Goal: Information Seeking & Learning: Learn about a topic

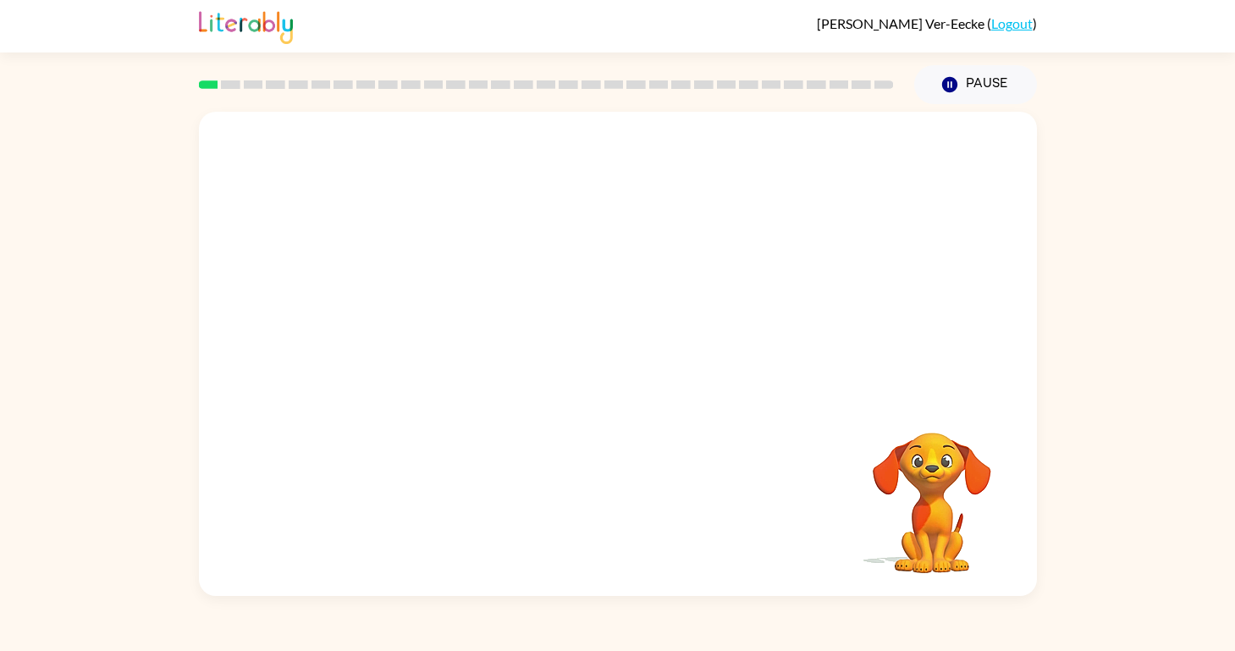
click at [425, 316] on video "Your browser must support playing .mp4 files to use Literably. Please try using…" at bounding box center [618, 254] width 838 height 285
click at [599, 349] on div at bounding box center [618, 363] width 108 height 62
click at [613, 368] on icon "button" at bounding box center [617, 363] width 30 height 30
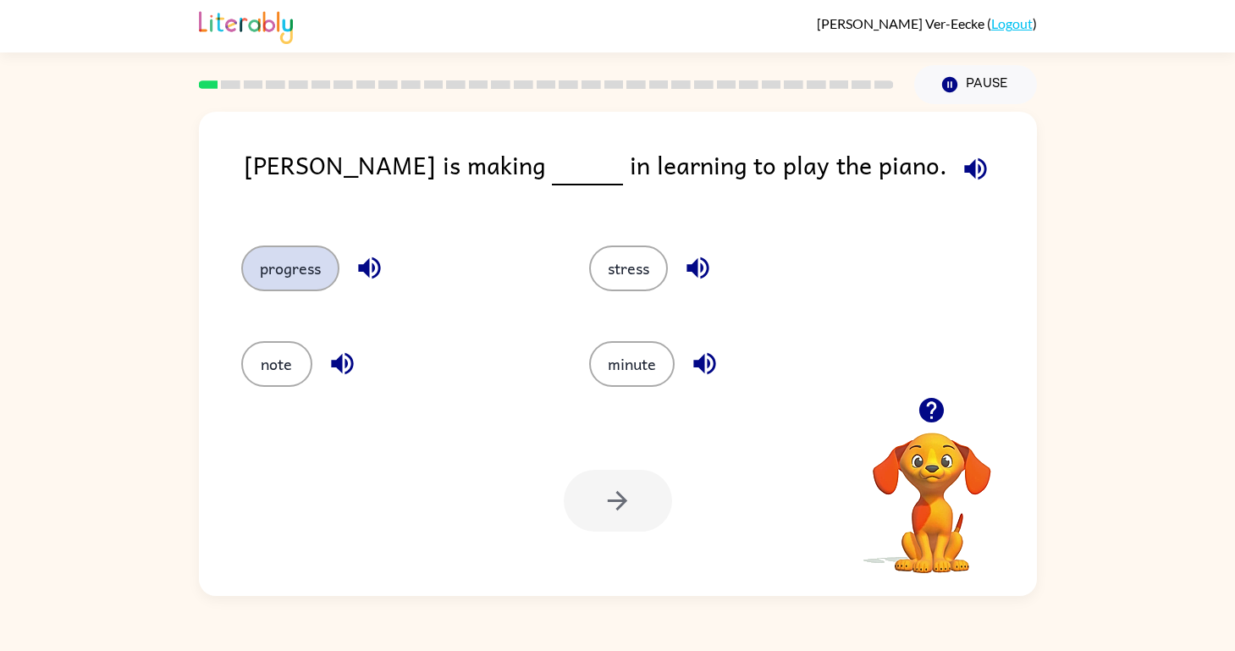
click at [311, 270] on button "progress" at bounding box center [290, 268] width 98 height 46
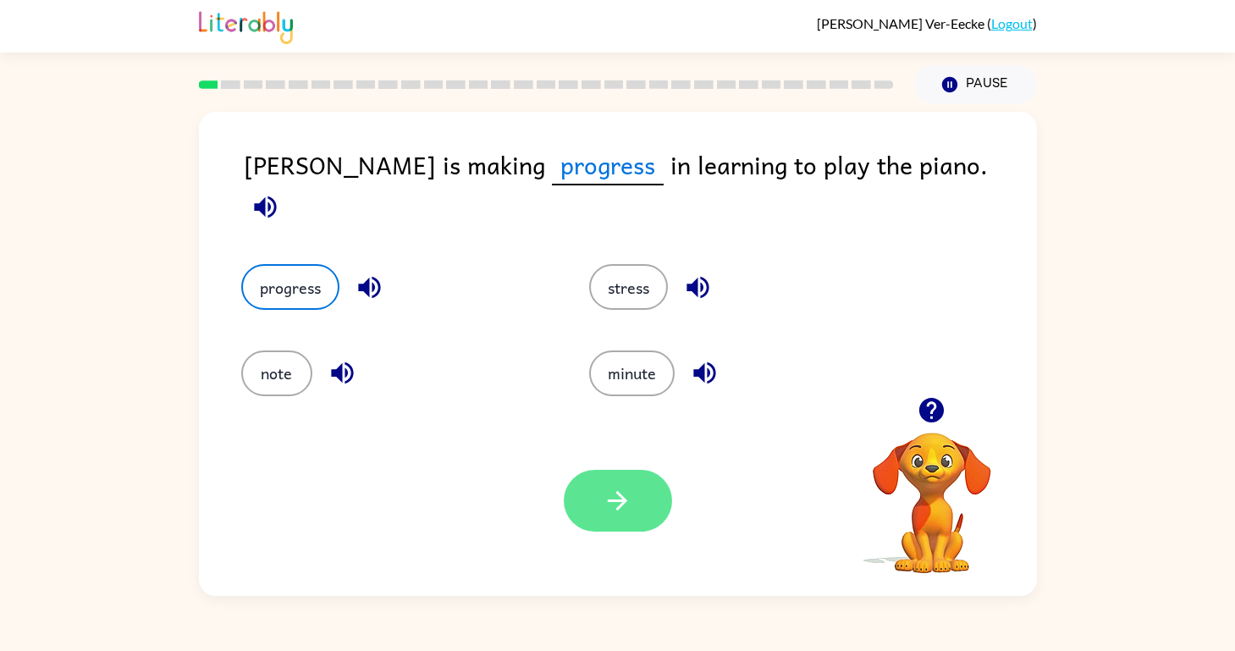
click at [622, 503] on icon "button" at bounding box center [617, 500] width 19 height 19
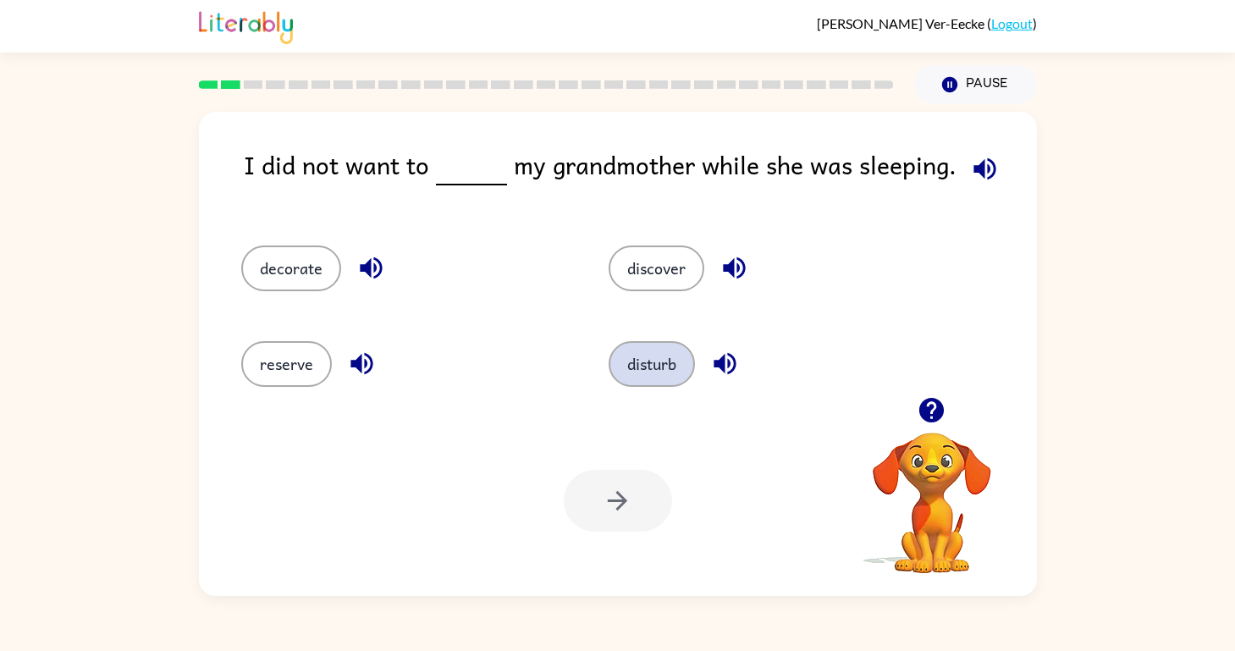
click at [666, 366] on button "disturb" at bounding box center [651, 364] width 86 height 46
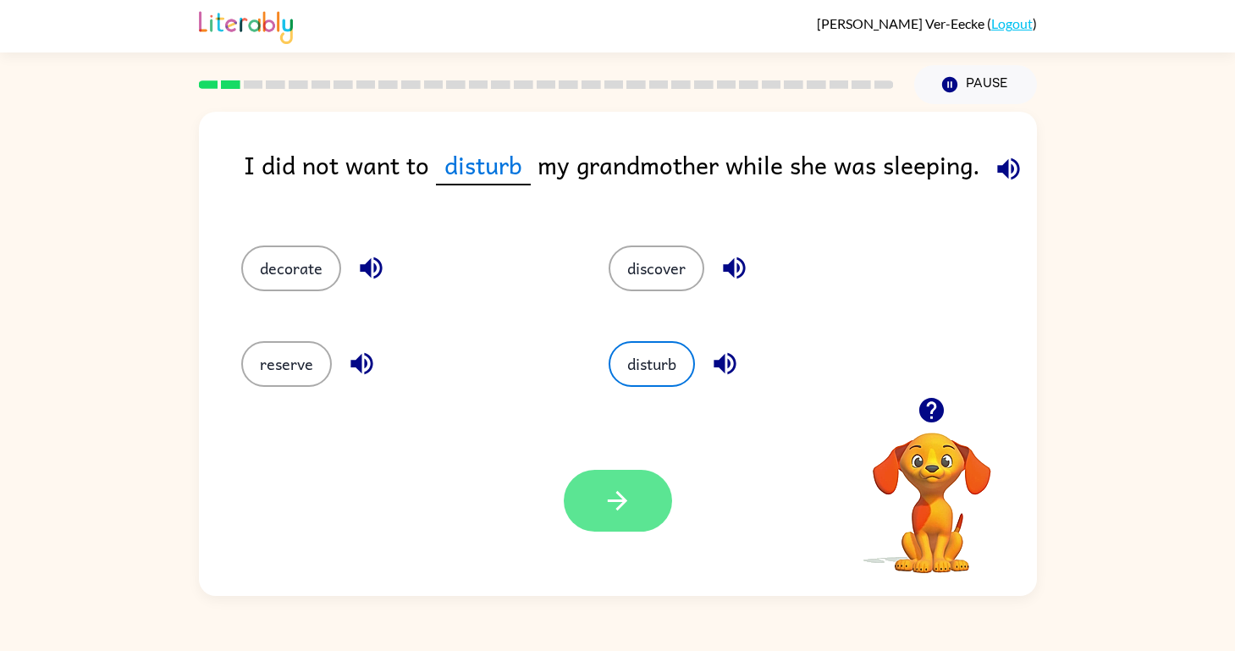
click at [600, 520] on button "button" at bounding box center [618, 501] width 108 height 62
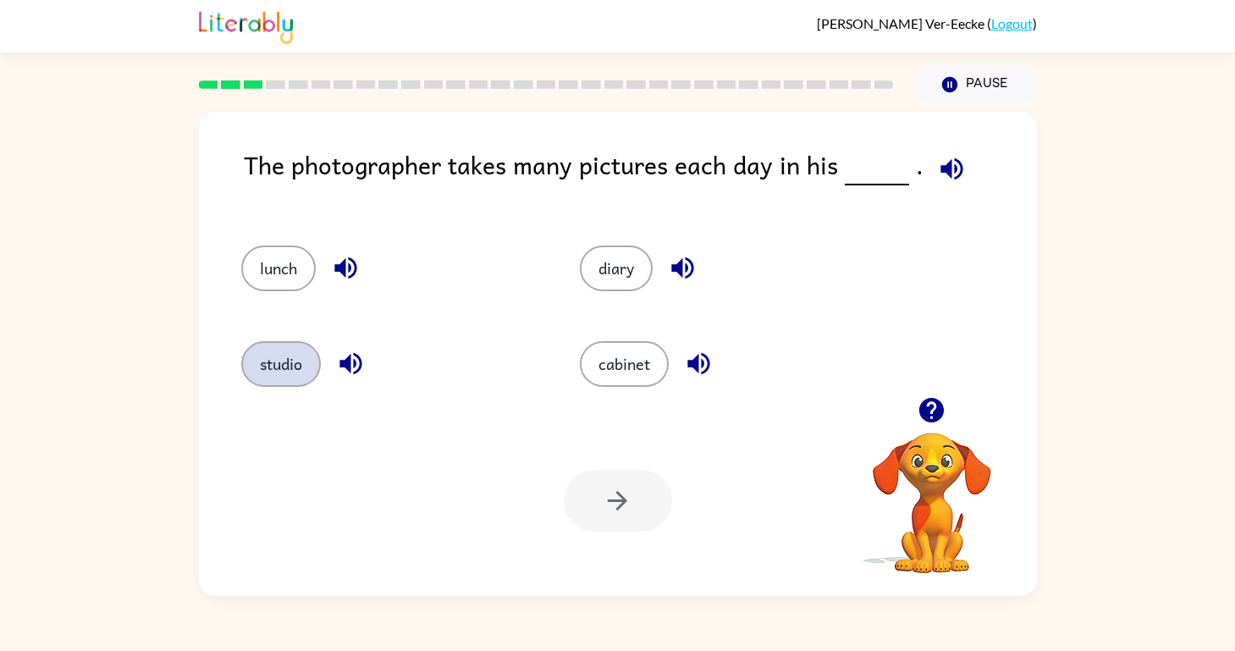
click at [272, 356] on button "studio" at bounding box center [281, 364] width 80 height 46
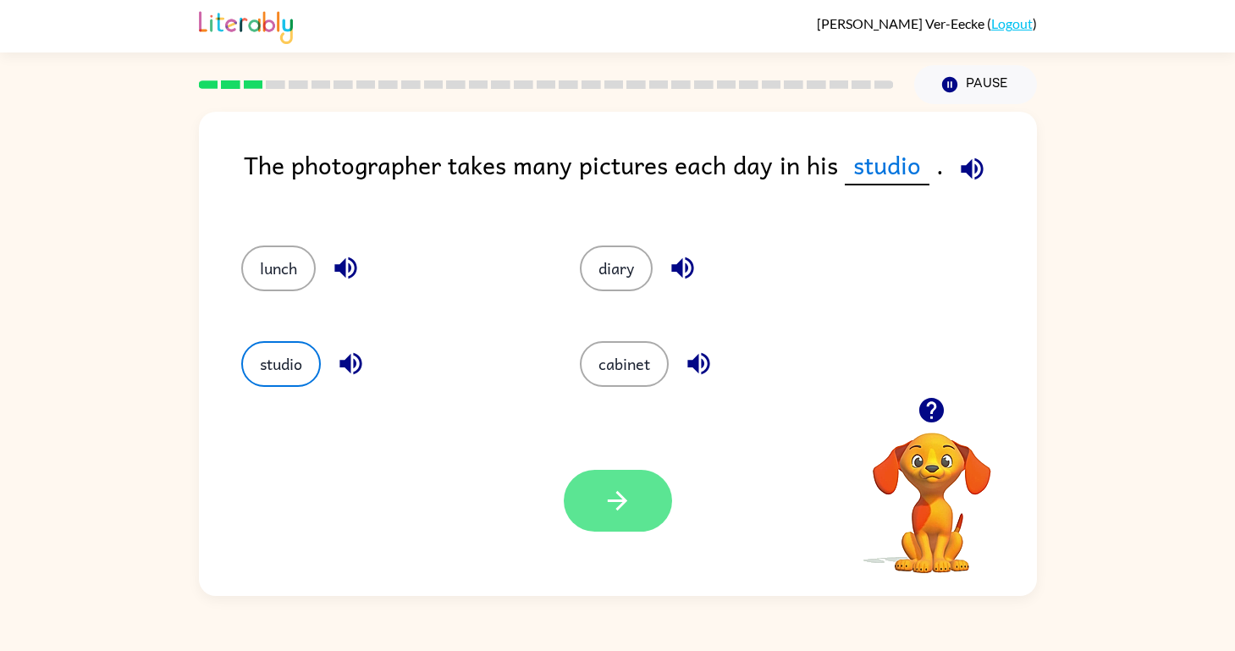
click at [625, 504] on icon "button" at bounding box center [617, 501] width 30 height 30
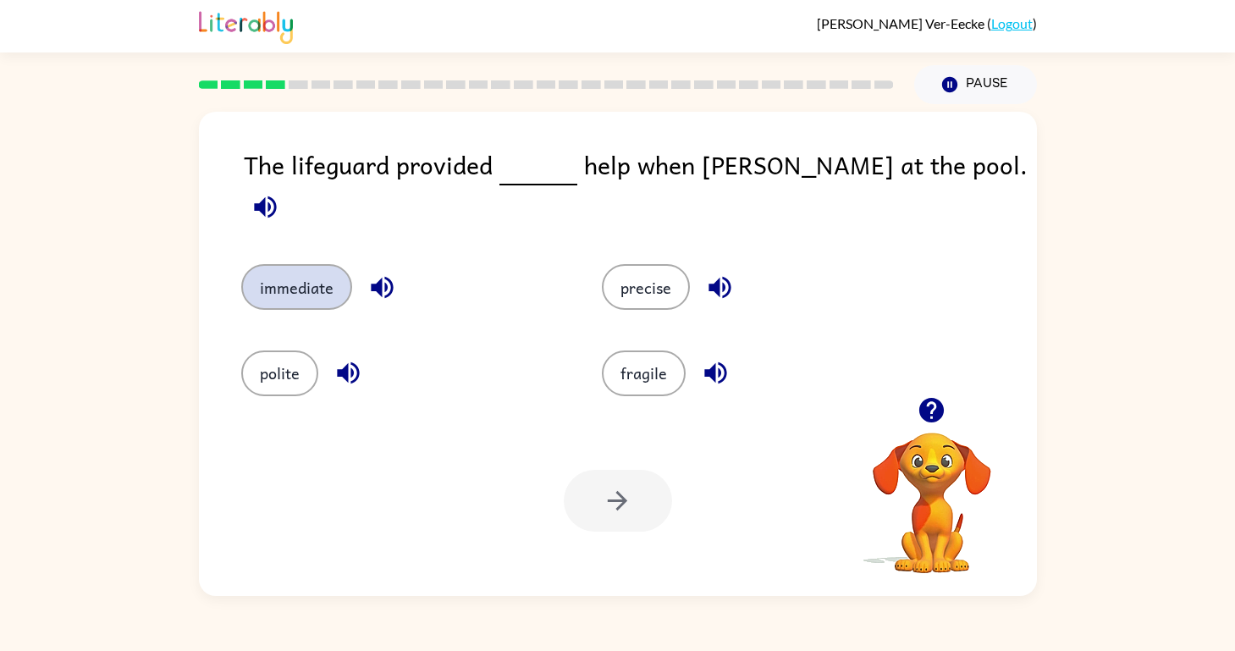
click at [278, 267] on button "immediate" at bounding box center [296, 287] width 111 height 46
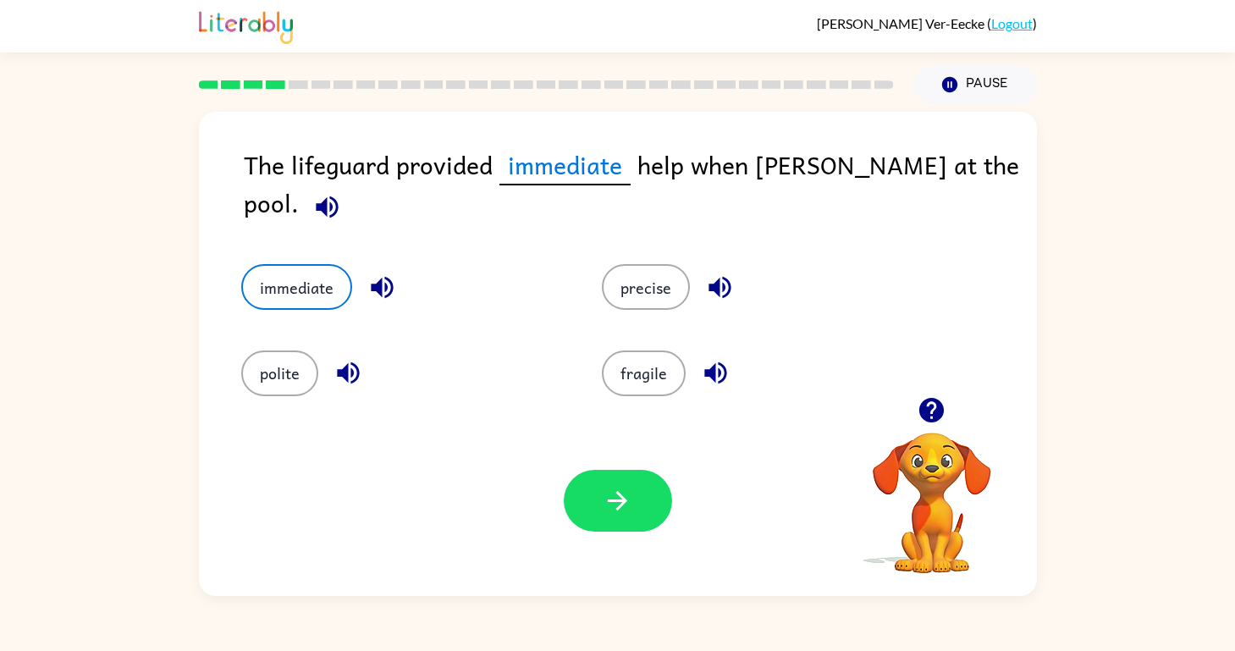
click at [342, 192] on icon "button" at bounding box center [327, 207] width 30 height 30
click at [338, 195] on icon "button" at bounding box center [327, 206] width 22 height 22
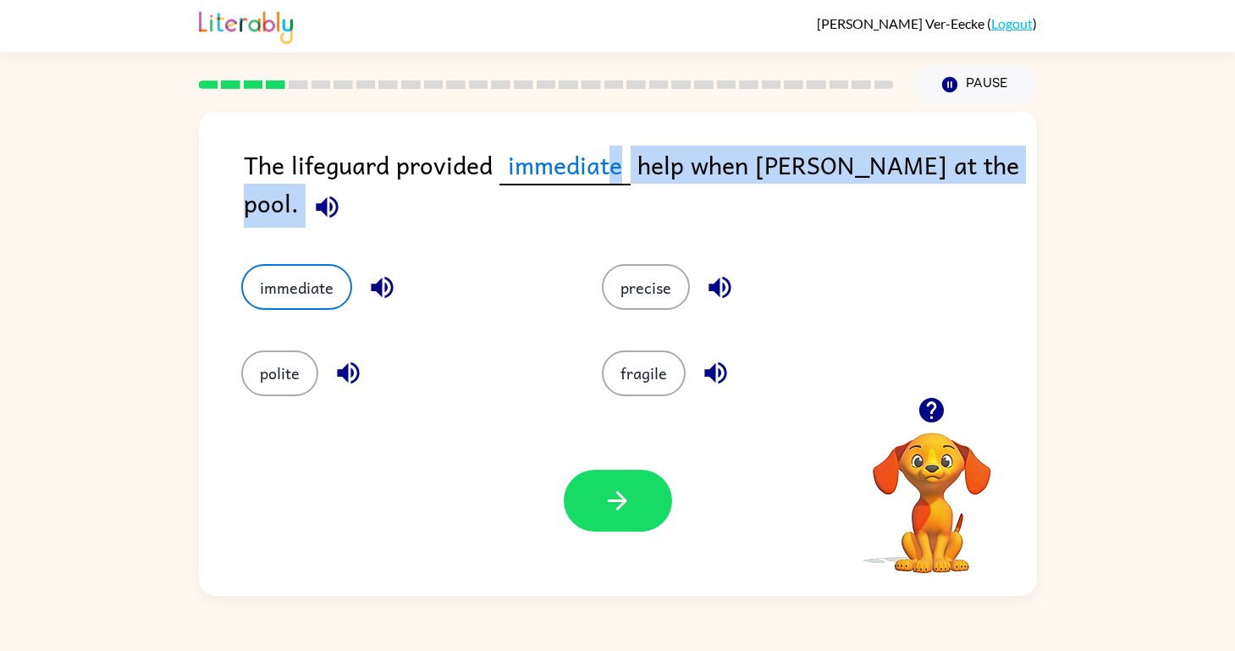
drag, startPoint x: 604, startPoint y: 171, endPoint x: 602, endPoint y: 207, distance: 36.4
click at [602, 207] on div "The lifeguard provided immediate help when Anita fell at the pool." at bounding box center [640, 188] width 793 height 85
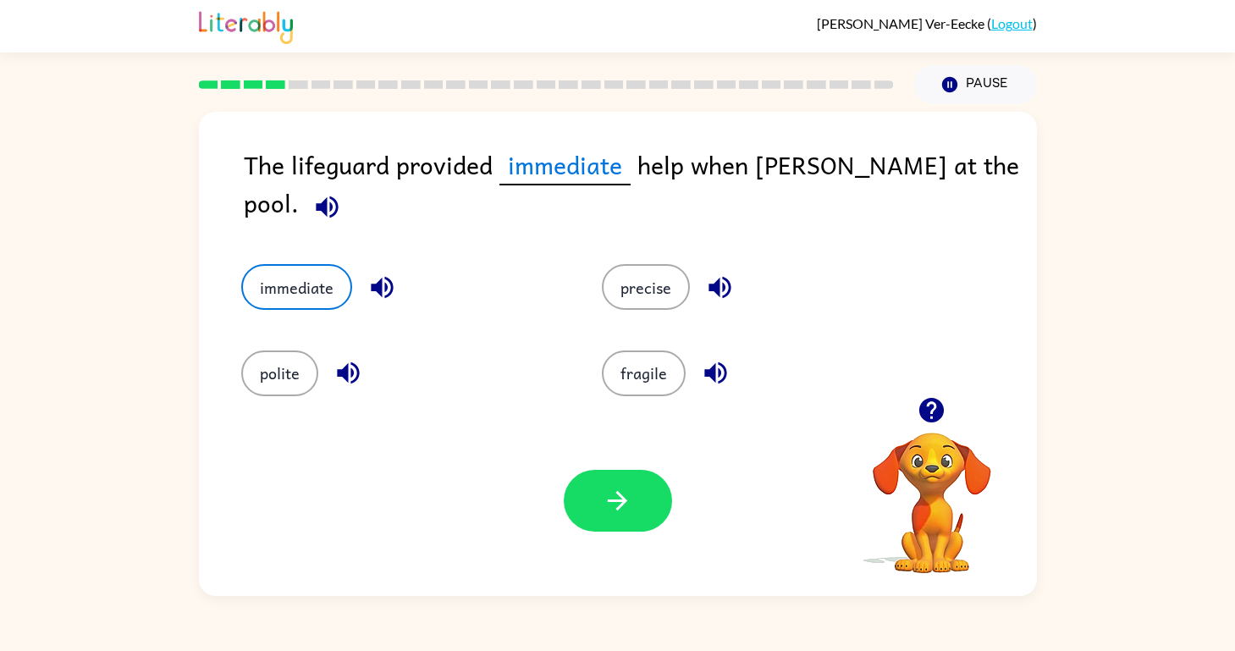
click at [602, 207] on div "The lifeguard provided immediate help when Anita fell at the pool." at bounding box center [640, 188] width 793 height 85
click at [313, 274] on button "immediate" at bounding box center [296, 287] width 111 height 46
click at [581, 344] on div "fragile" at bounding box center [749, 360] width 361 height 85
click at [591, 520] on button "button" at bounding box center [618, 501] width 108 height 62
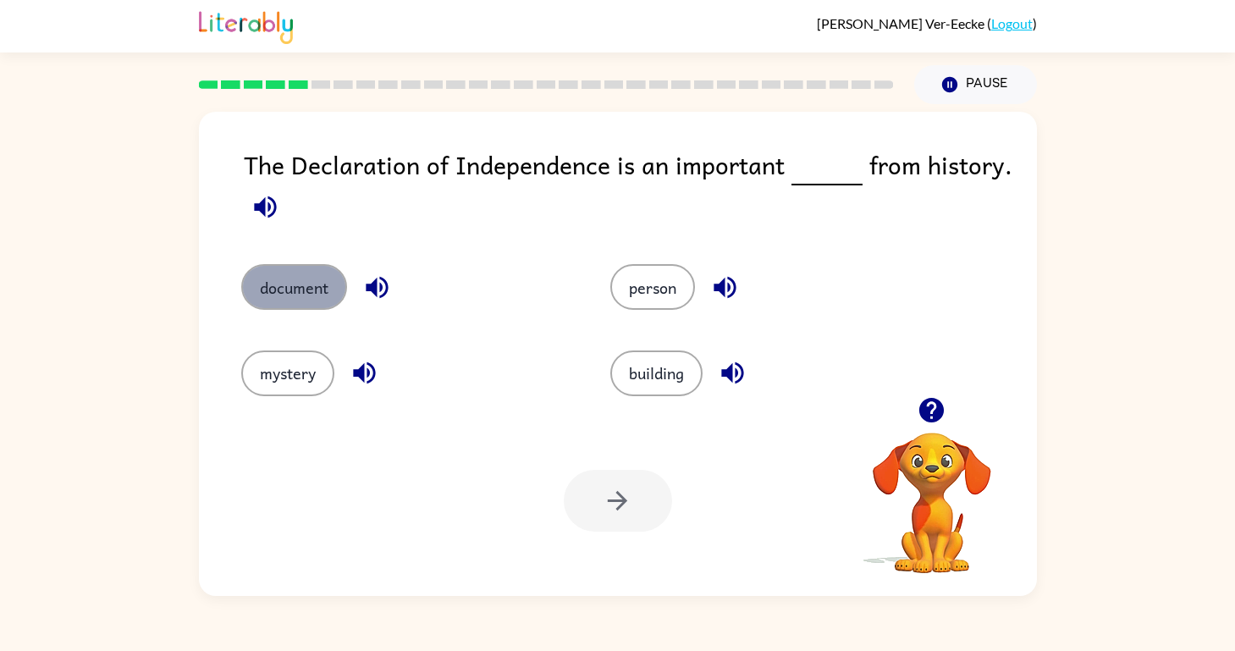
click at [322, 293] on button "document" at bounding box center [294, 287] width 106 height 46
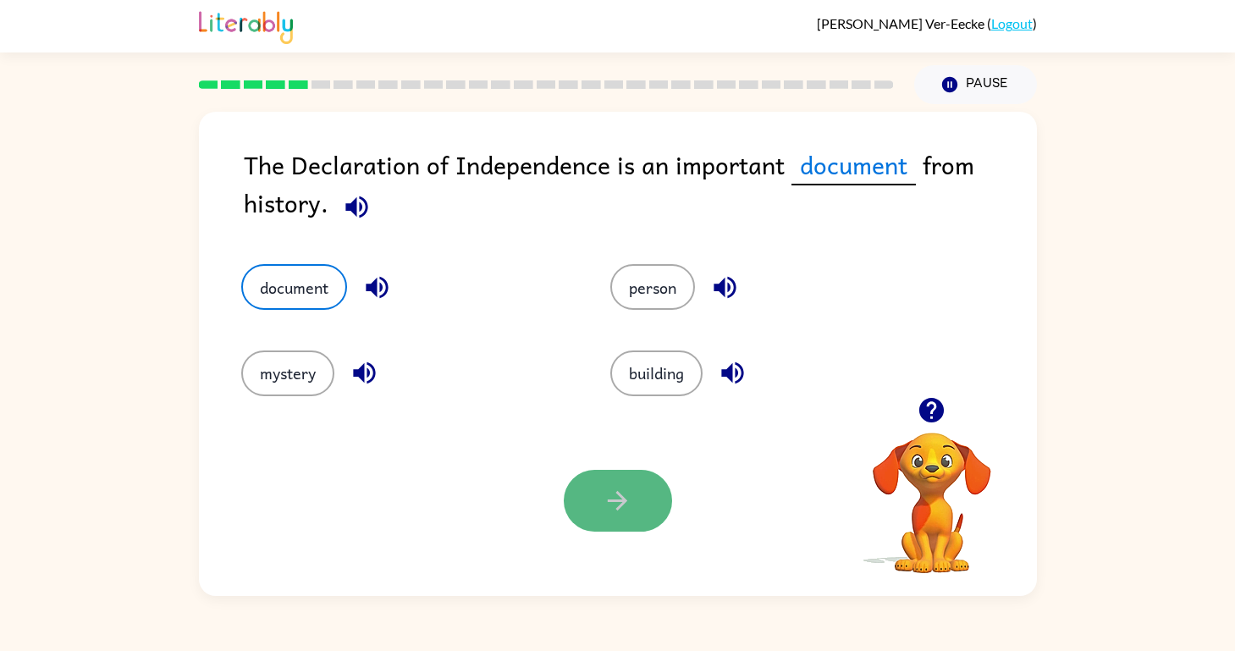
click at [646, 500] on button "button" at bounding box center [618, 501] width 108 height 62
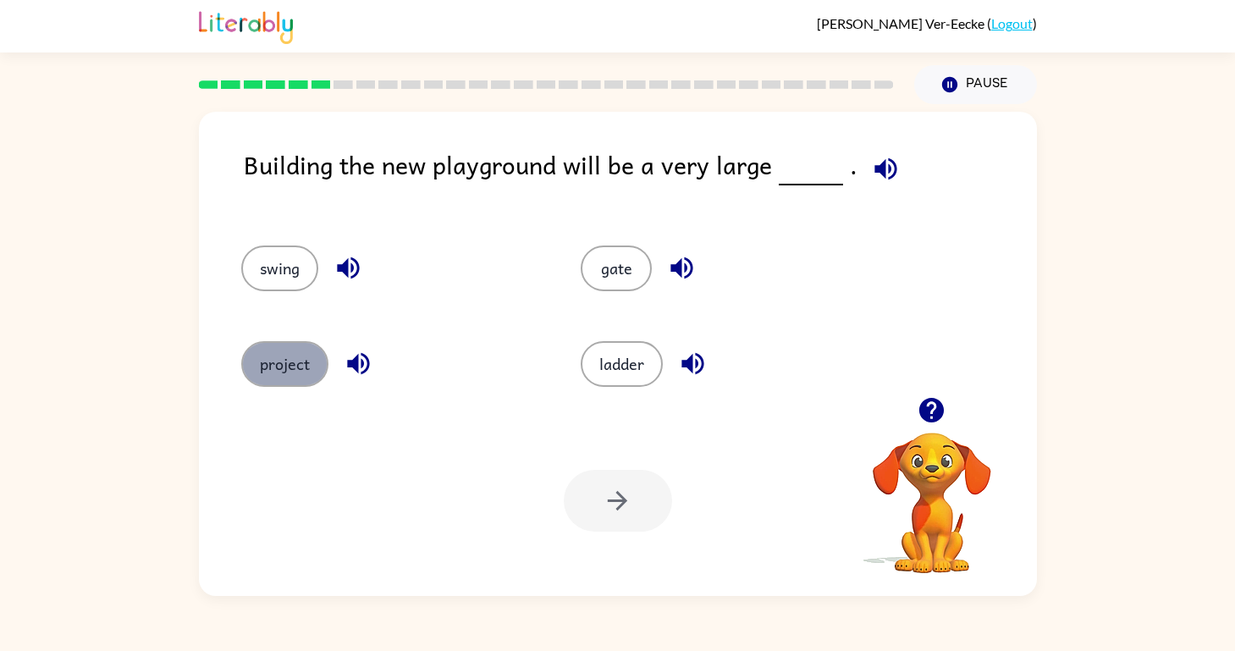
click at [267, 362] on button "project" at bounding box center [284, 364] width 87 height 46
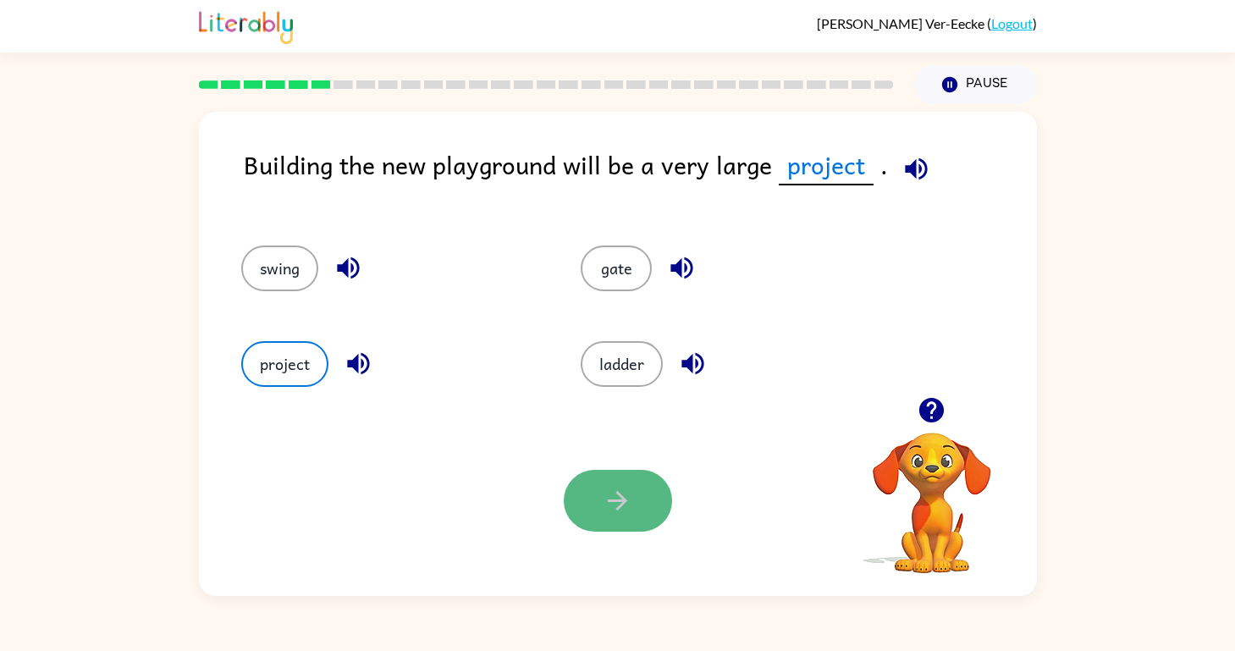
click at [628, 531] on button "button" at bounding box center [618, 501] width 108 height 62
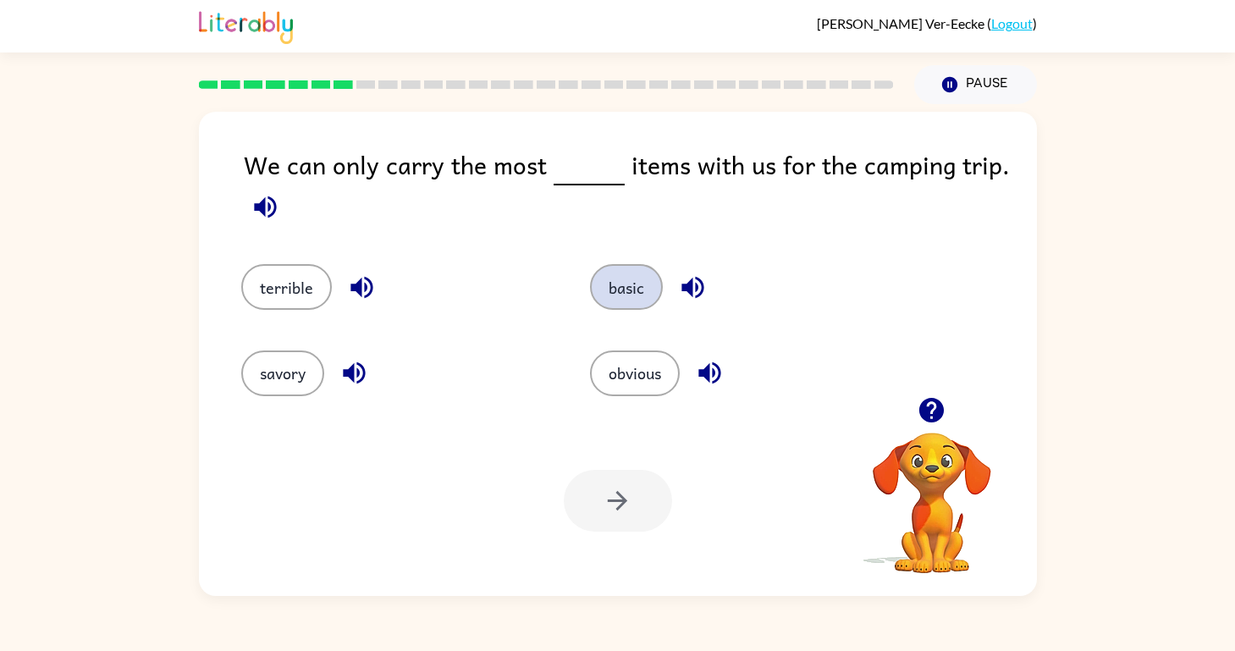
click at [617, 274] on button "basic" at bounding box center [626, 287] width 73 height 46
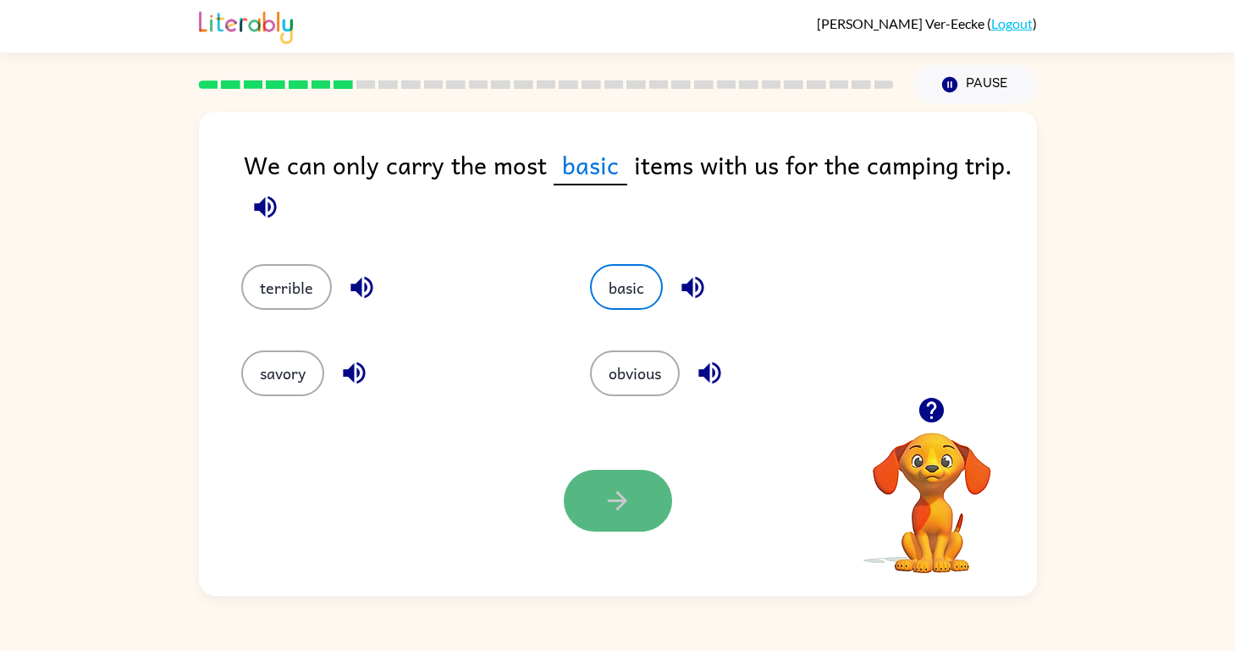
click at [618, 499] on icon "button" at bounding box center [617, 500] width 19 height 19
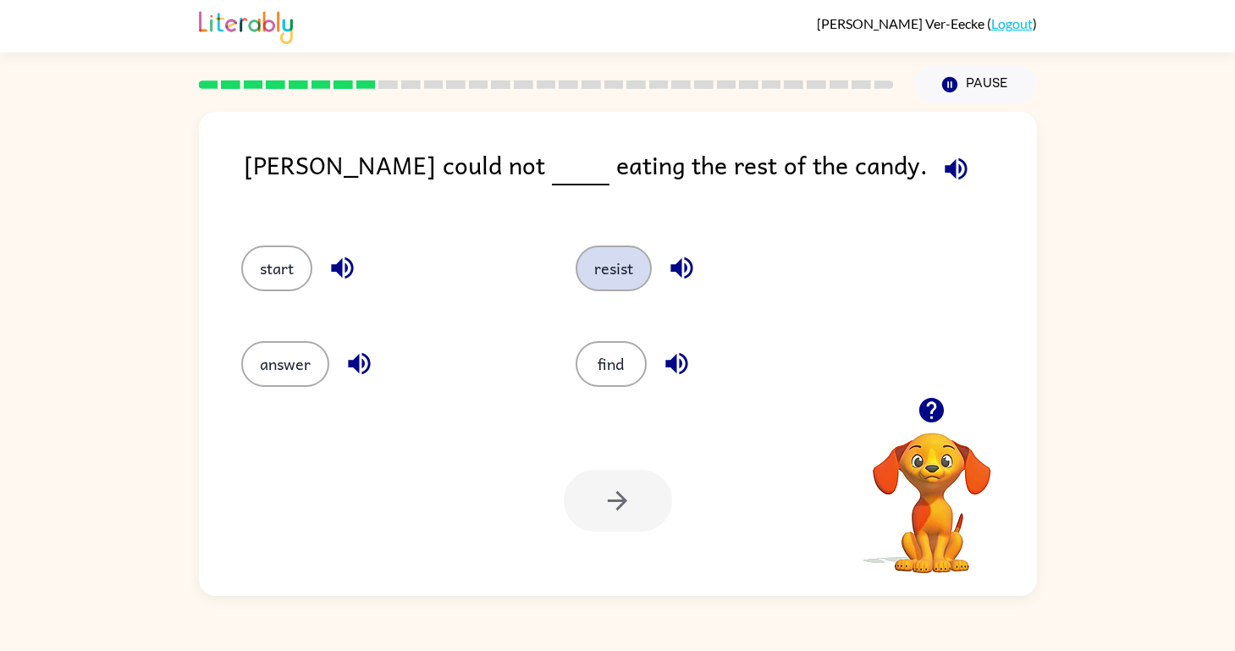
click at [617, 263] on button "resist" at bounding box center [613, 268] width 76 height 46
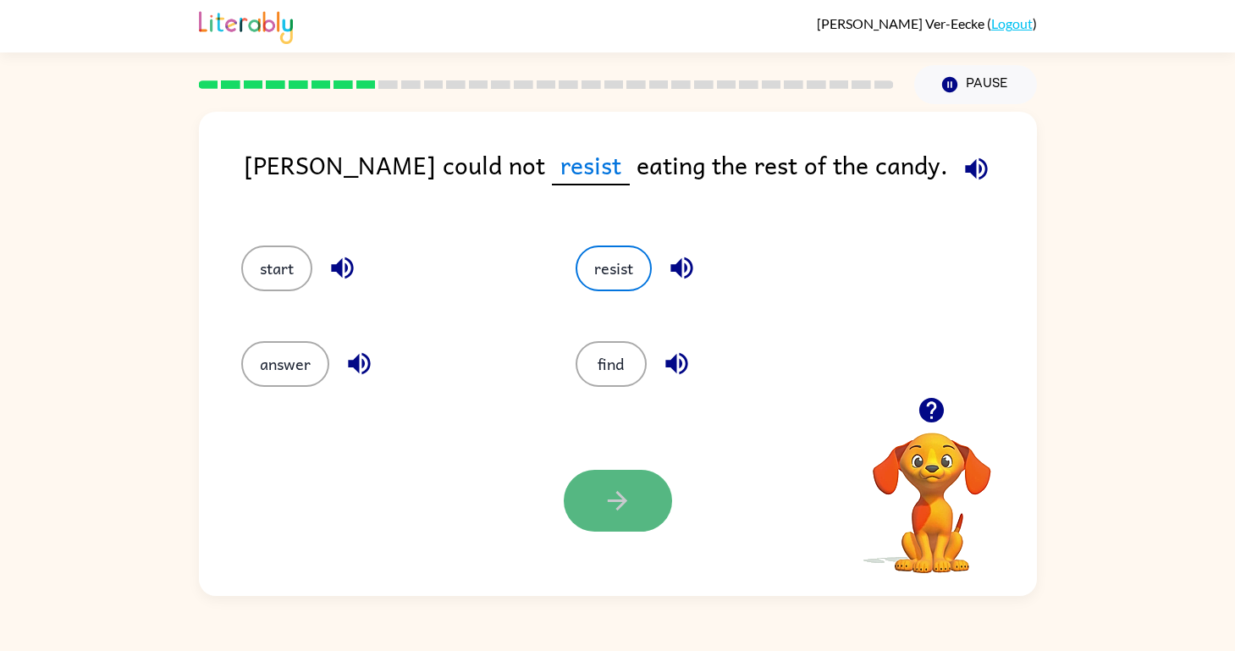
click at [590, 506] on button "button" at bounding box center [618, 501] width 108 height 62
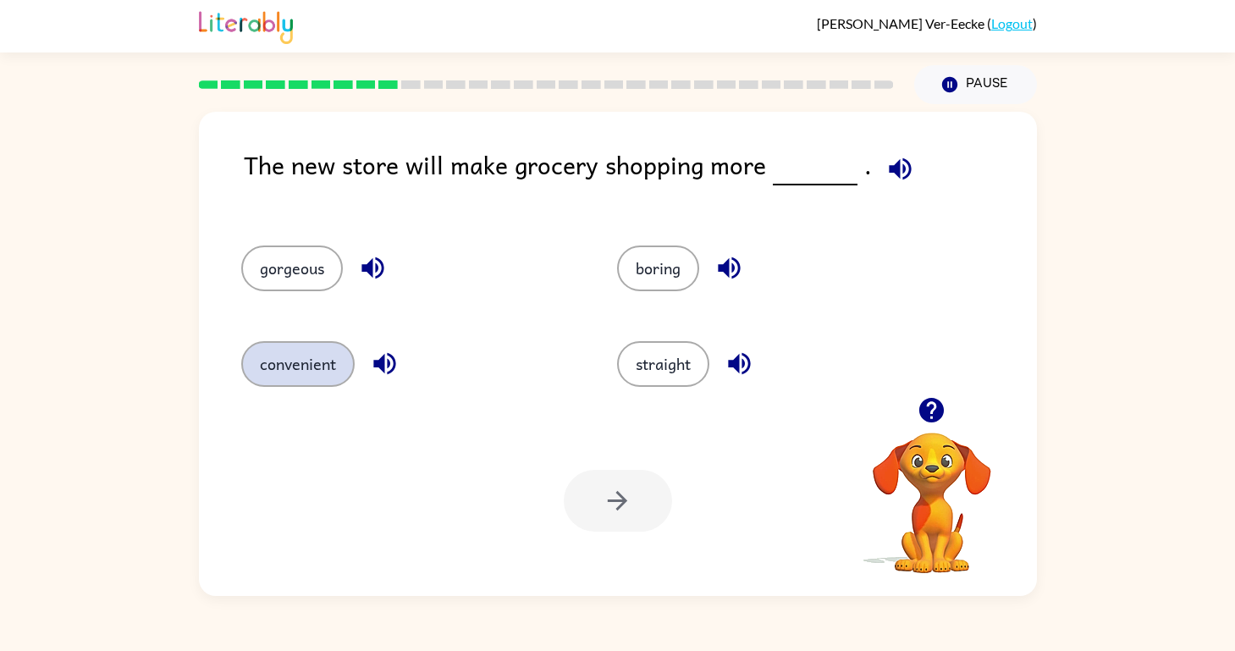
click at [291, 361] on button "convenient" at bounding box center [297, 364] width 113 height 46
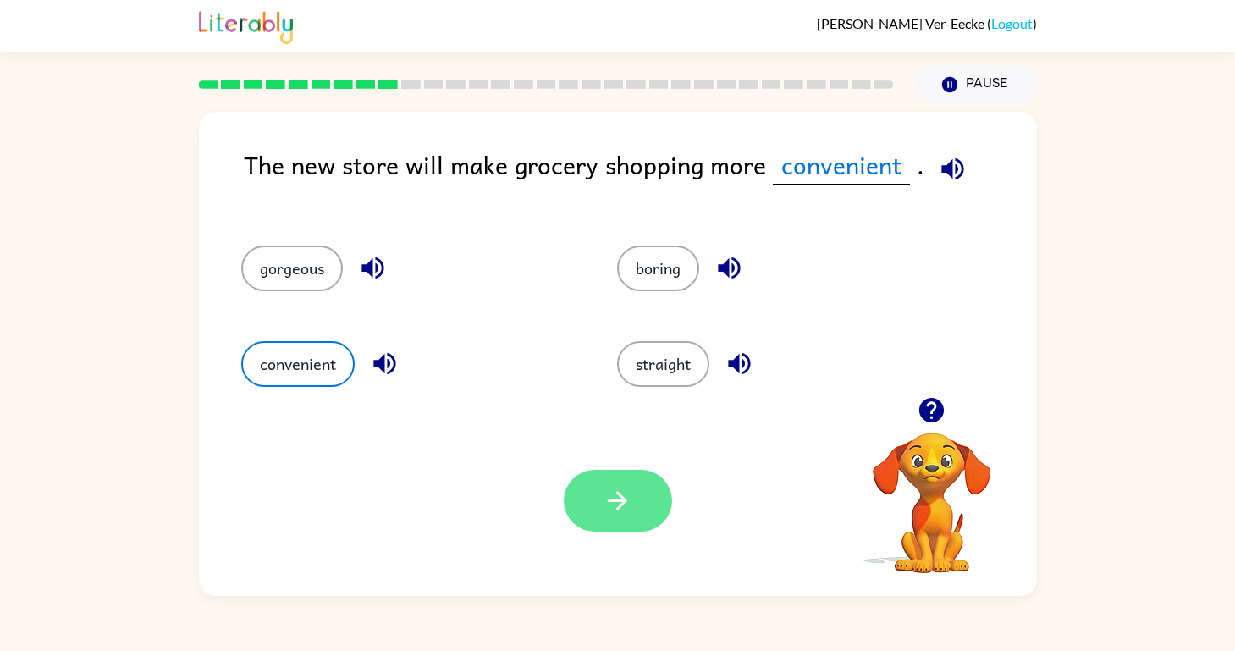
click at [649, 481] on button "button" at bounding box center [618, 501] width 108 height 62
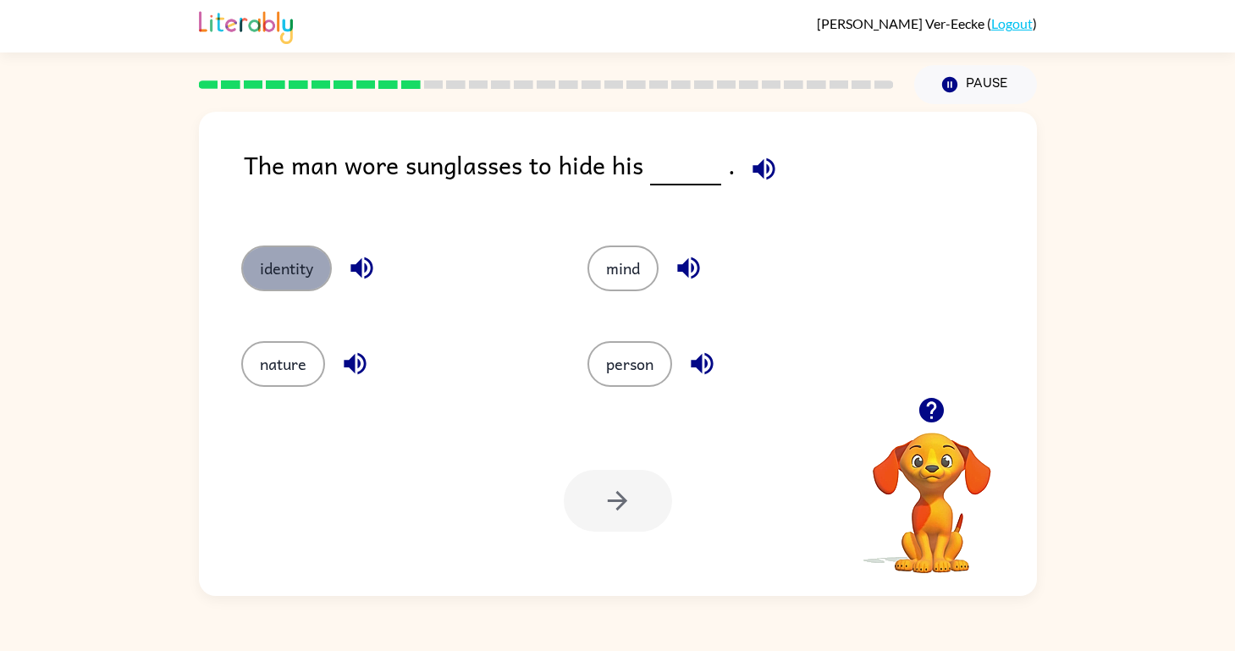
click at [305, 259] on button "identity" at bounding box center [286, 268] width 91 height 46
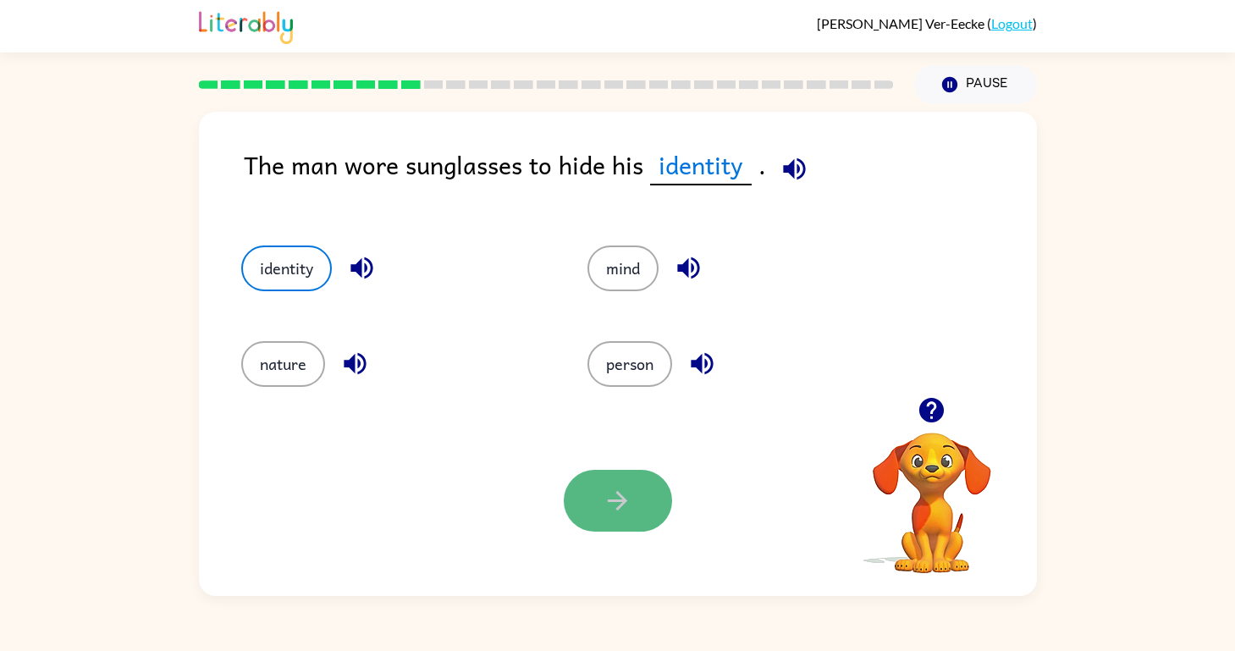
click at [611, 503] on icon "button" at bounding box center [617, 501] width 30 height 30
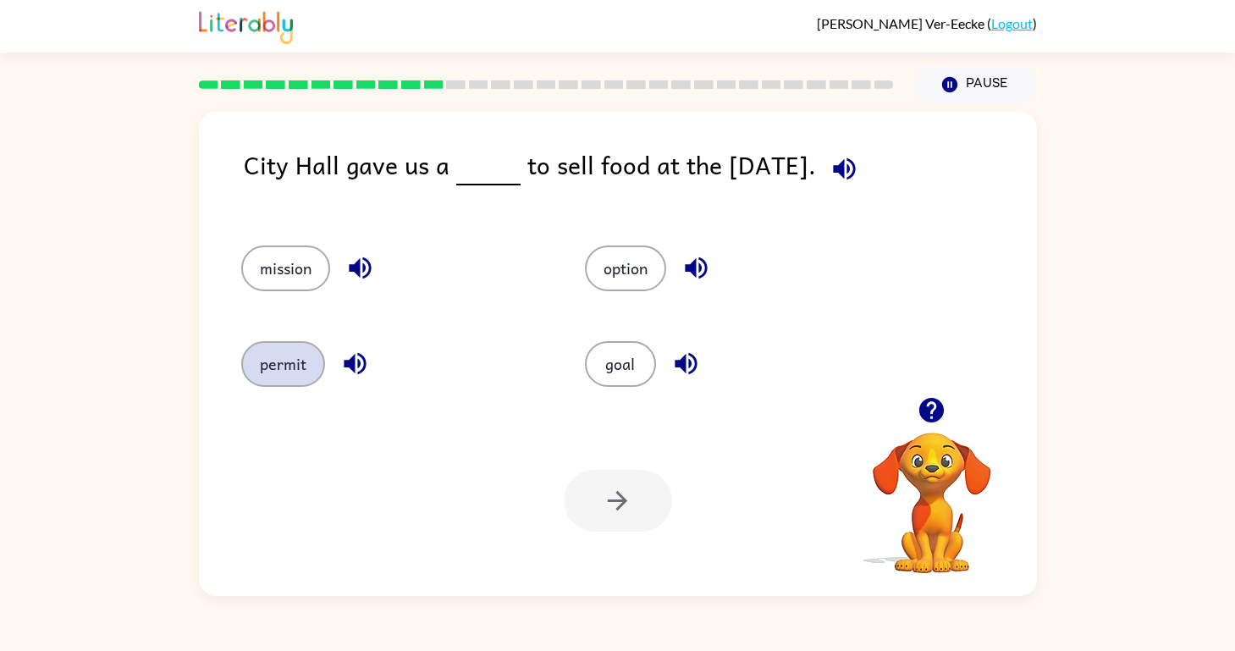
click at [266, 356] on button "permit" at bounding box center [283, 364] width 84 height 46
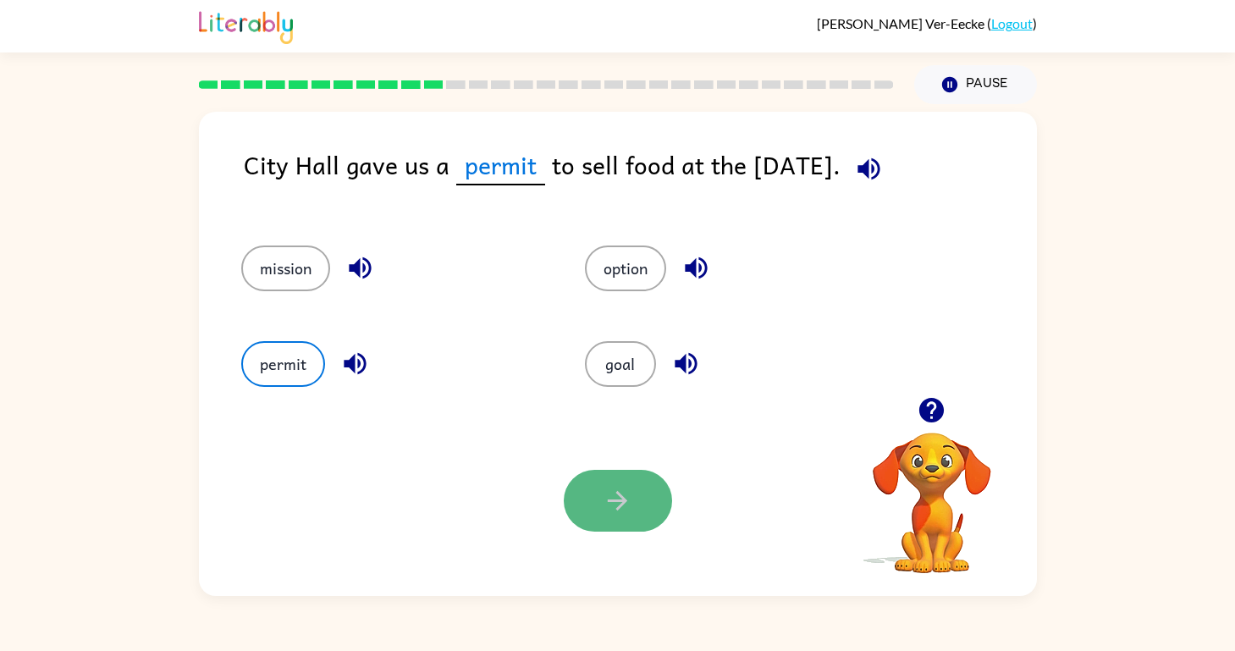
click at [642, 489] on button "button" at bounding box center [618, 501] width 108 height 62
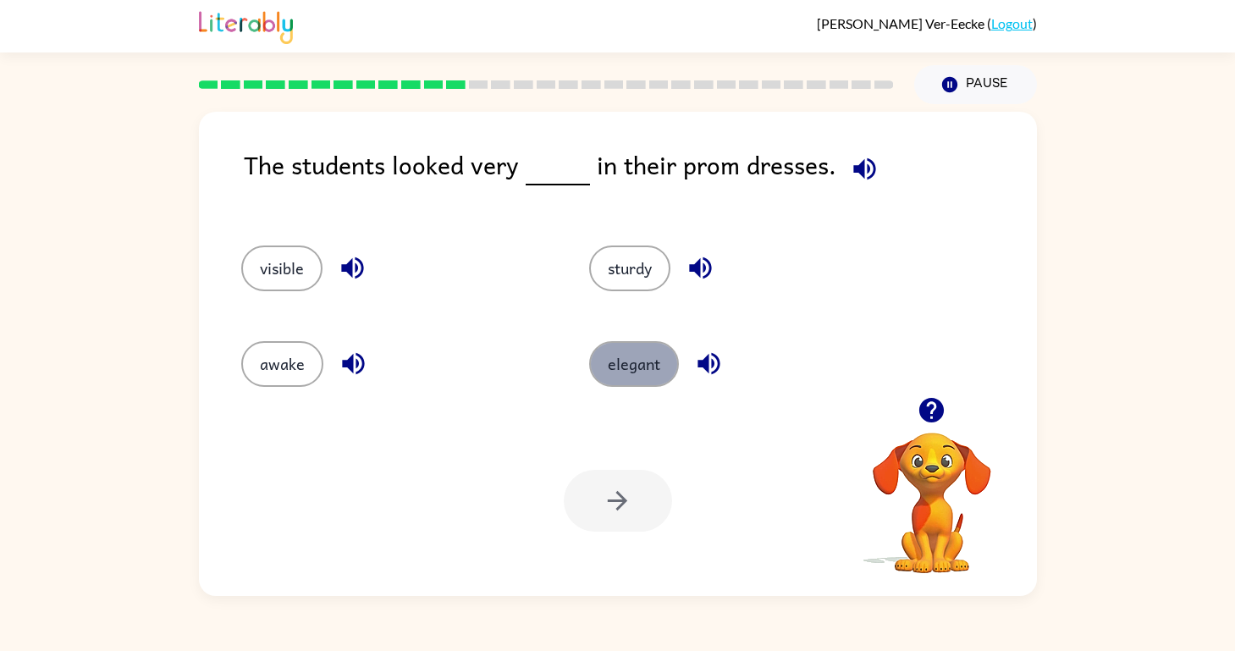
click at [614, 347] on button "elegant" at bounding box center [634, 364] width 90 height 46
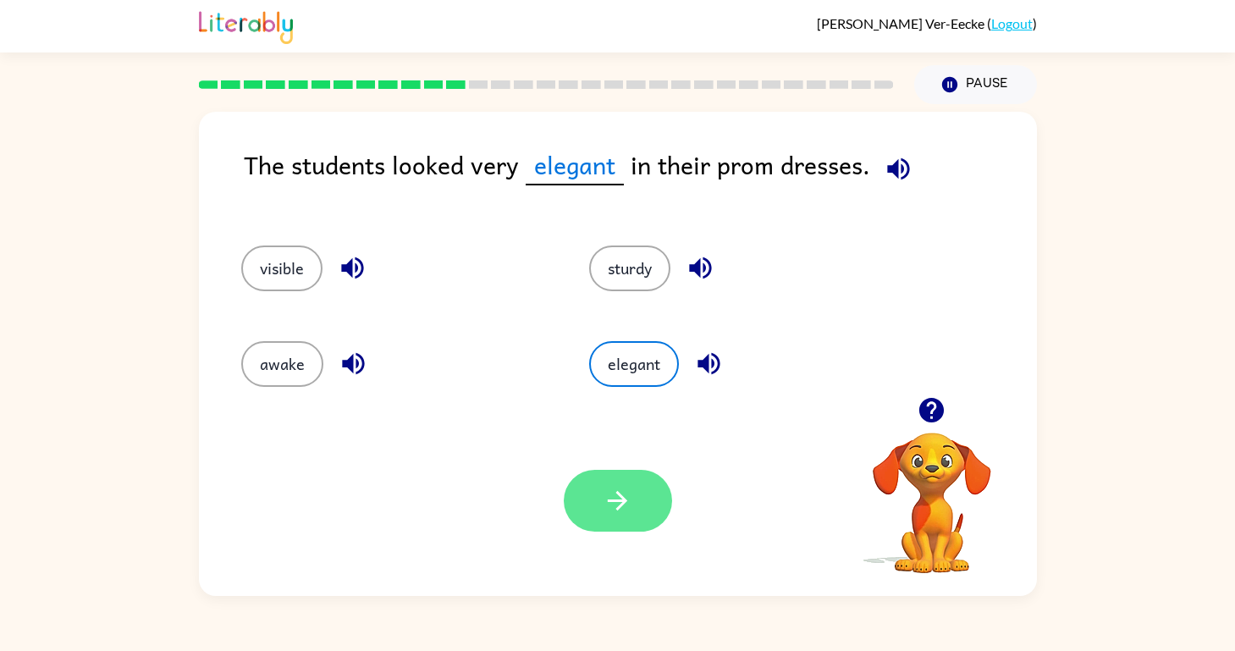
click at [603, 500] on icon "button" at bounding box center [617, 501] width 30 height 30
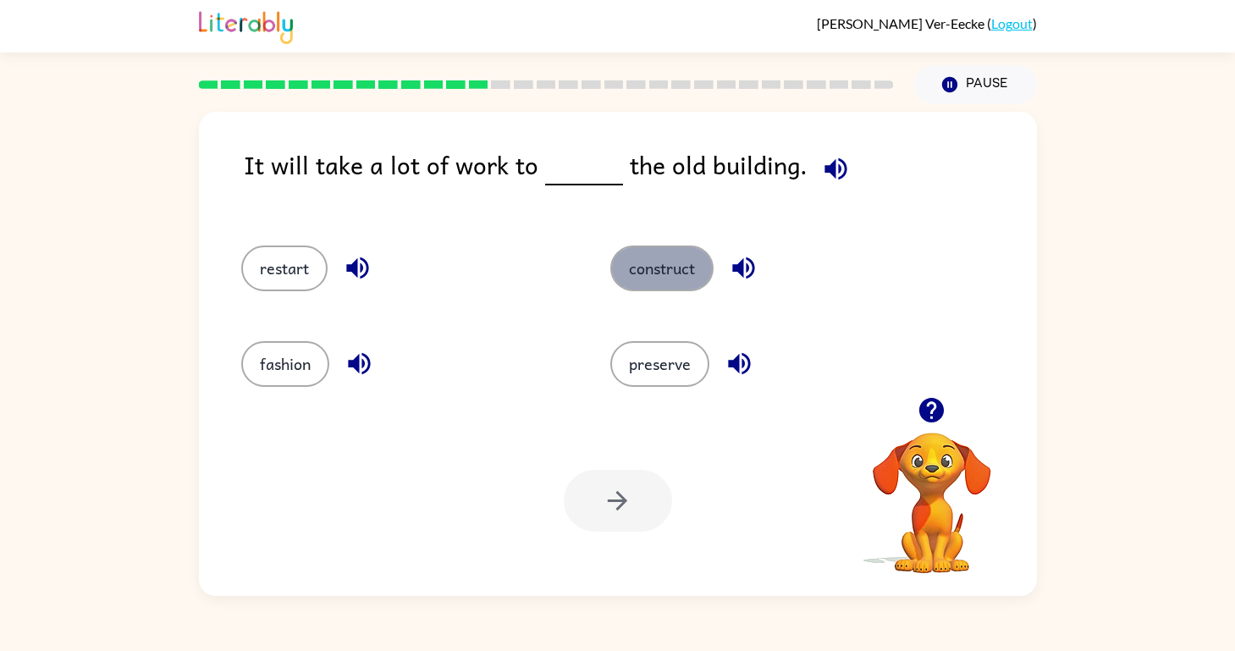
click at [630, 278] on button "construct" at bounding box center [661, 268] width 103 height 46
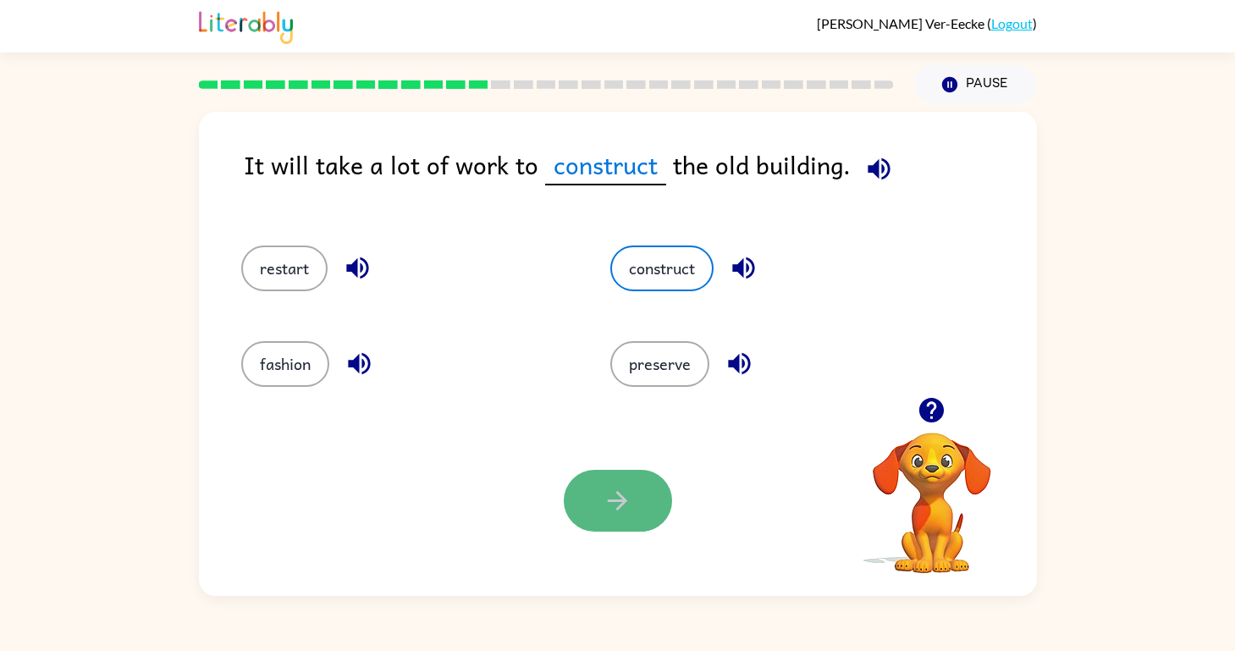
click at [608, 480] on button "button" at bounding box center [618, 501] width 108 height 62
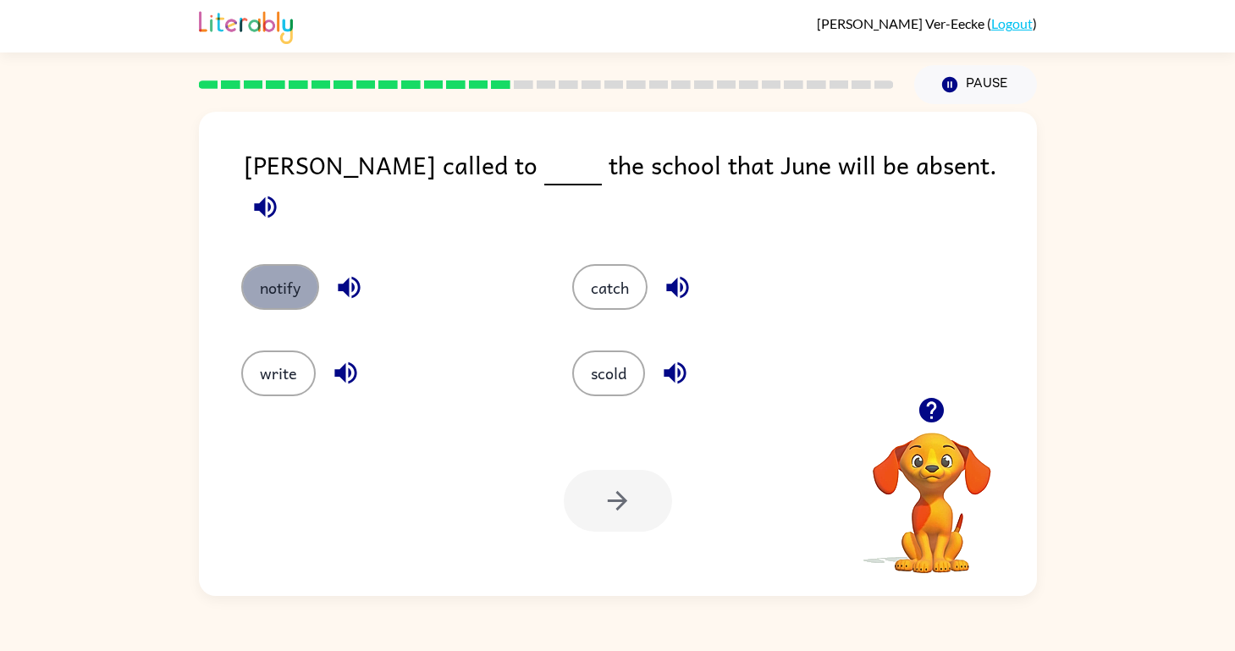
click at [281, 282] on button "notify" at bounding box center [280, 287] width 78 height 46
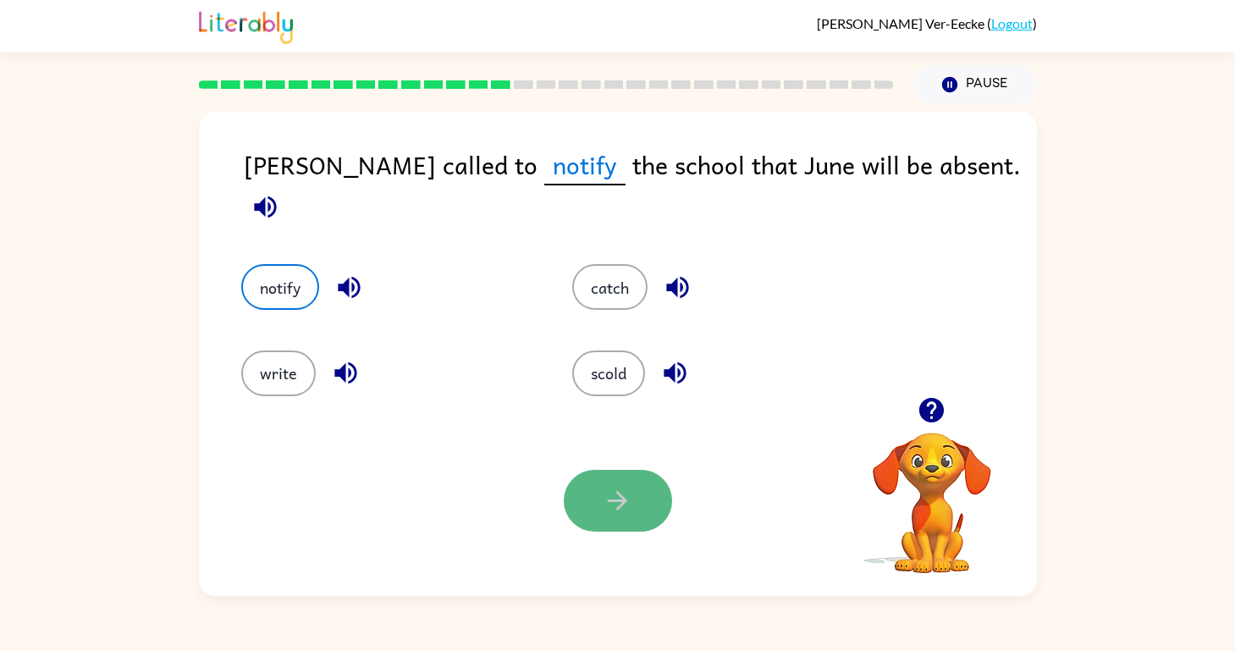
click at [585, 508] on button "button" at bounding box center [618, 501] width 108 height 62
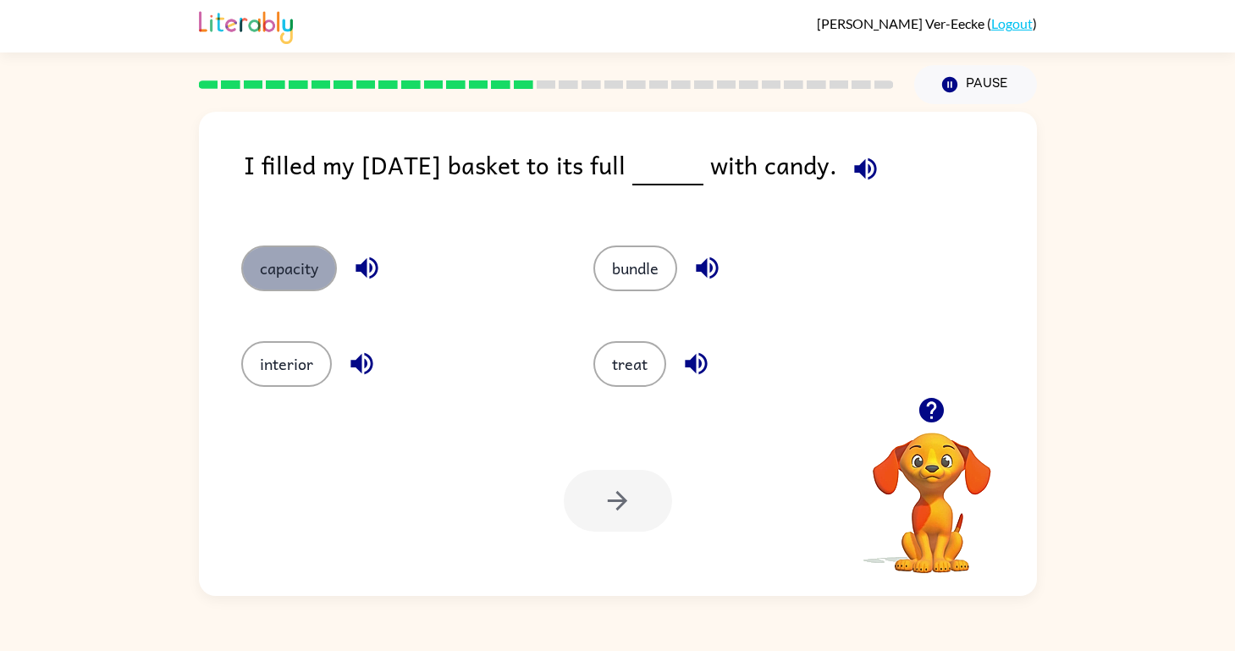
click at [303, 286] on button "capacity" at bounding box center [289, 268] width 96 height 46
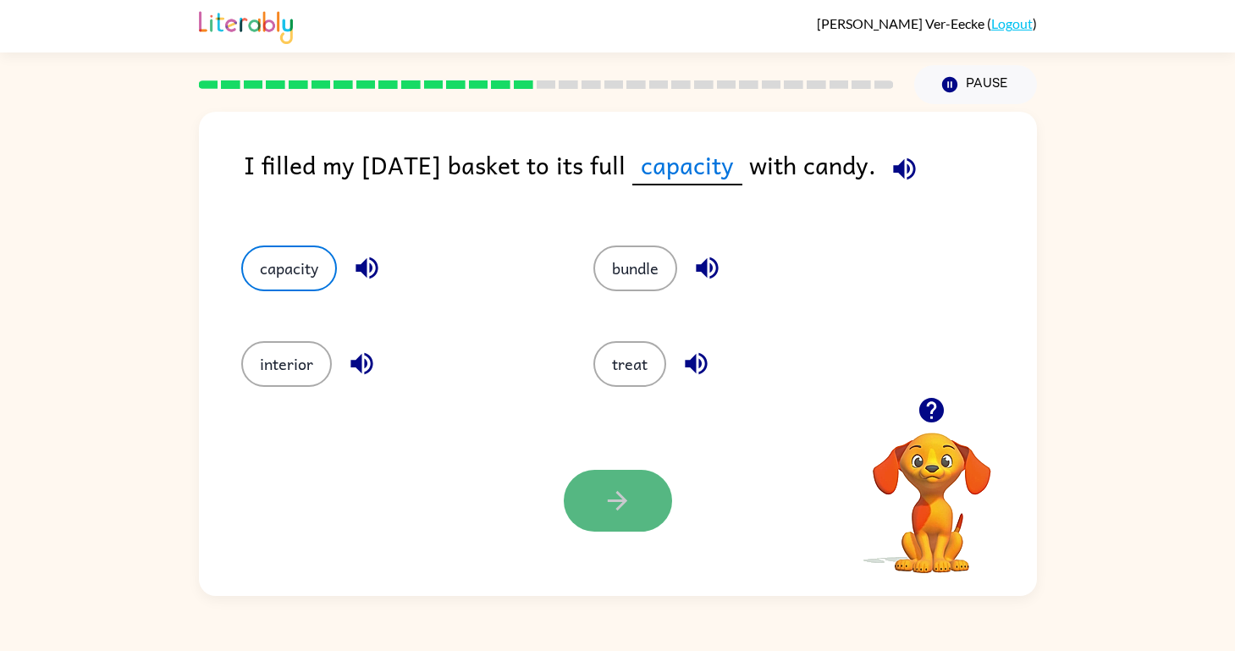
click at [635, 493] on button "button" at bounding box center [618, 501] width 108 height 62
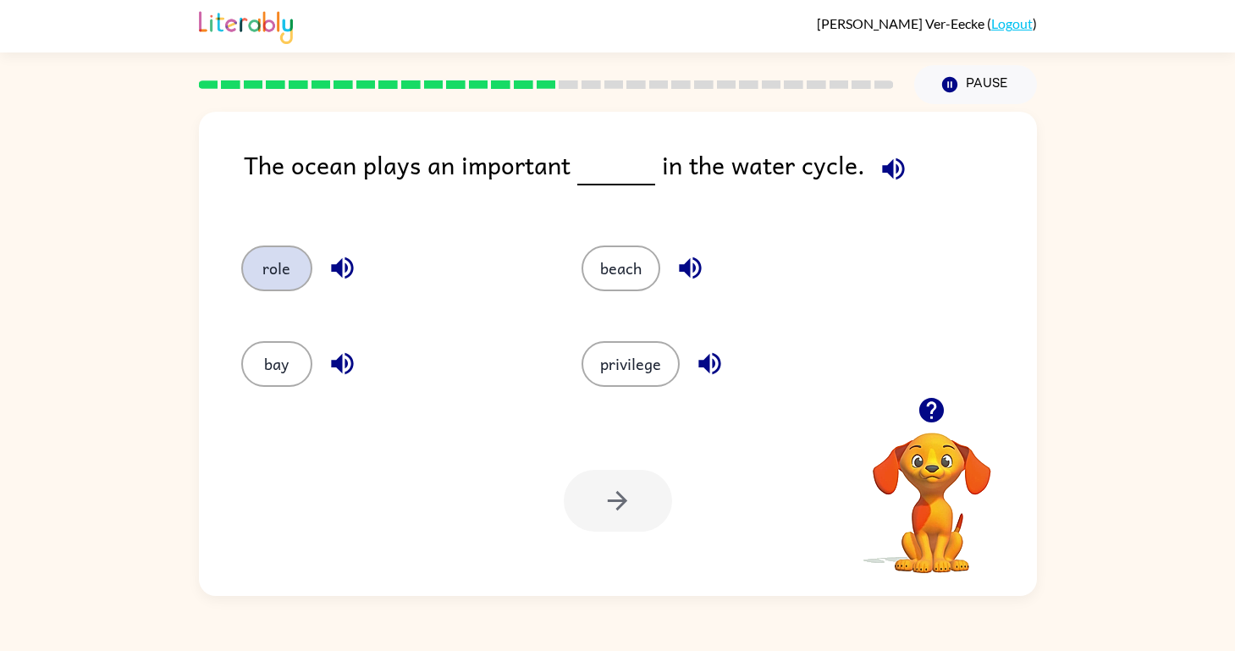
click at [272, 258] on button "role" at bounding box center [276, 268] width 71 height 46
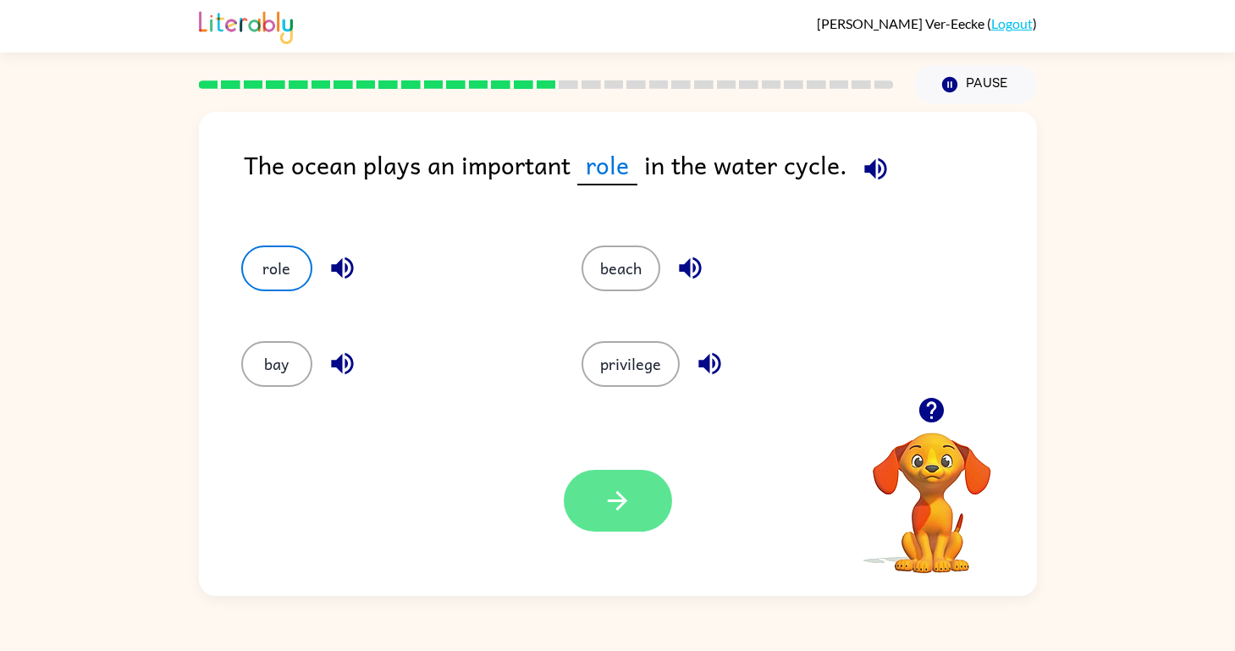
click at [625, 518] on button "button" at bounding box center [618, 501] width 108 height 62
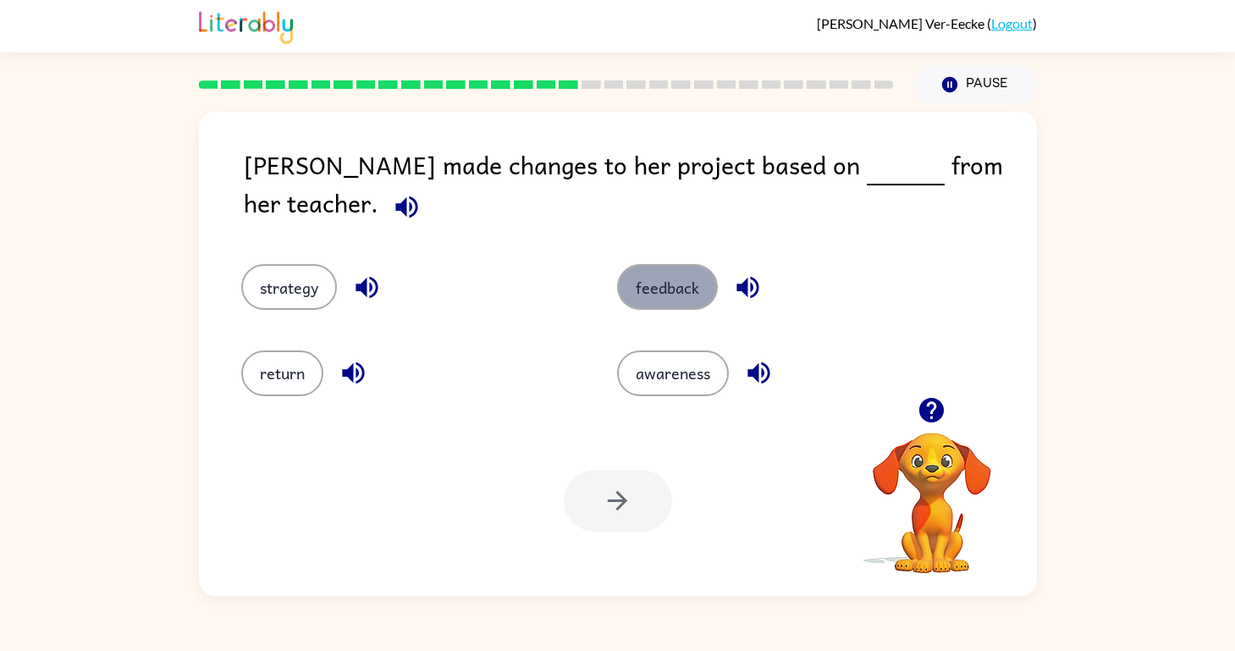
click at [630, 271] on button "feedback" at bounding box center [667, 287] width 101 height 46
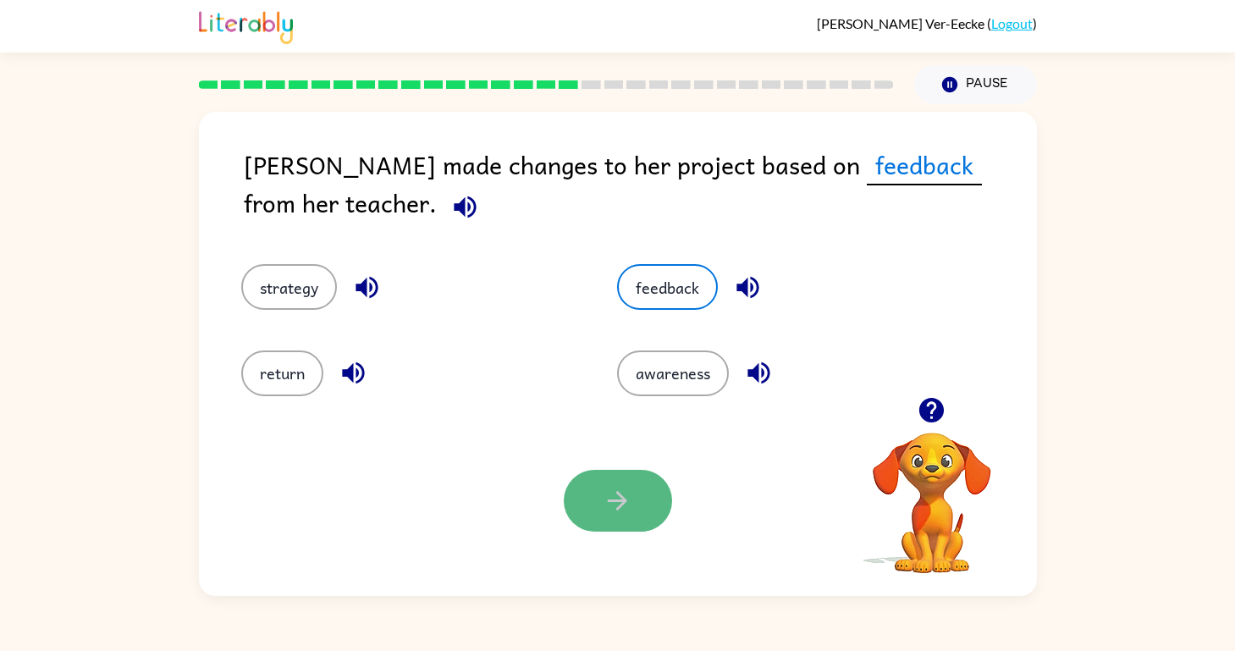
click at [607, 491] on icon "button" at bounding box center [617, 501] width 30 height 30
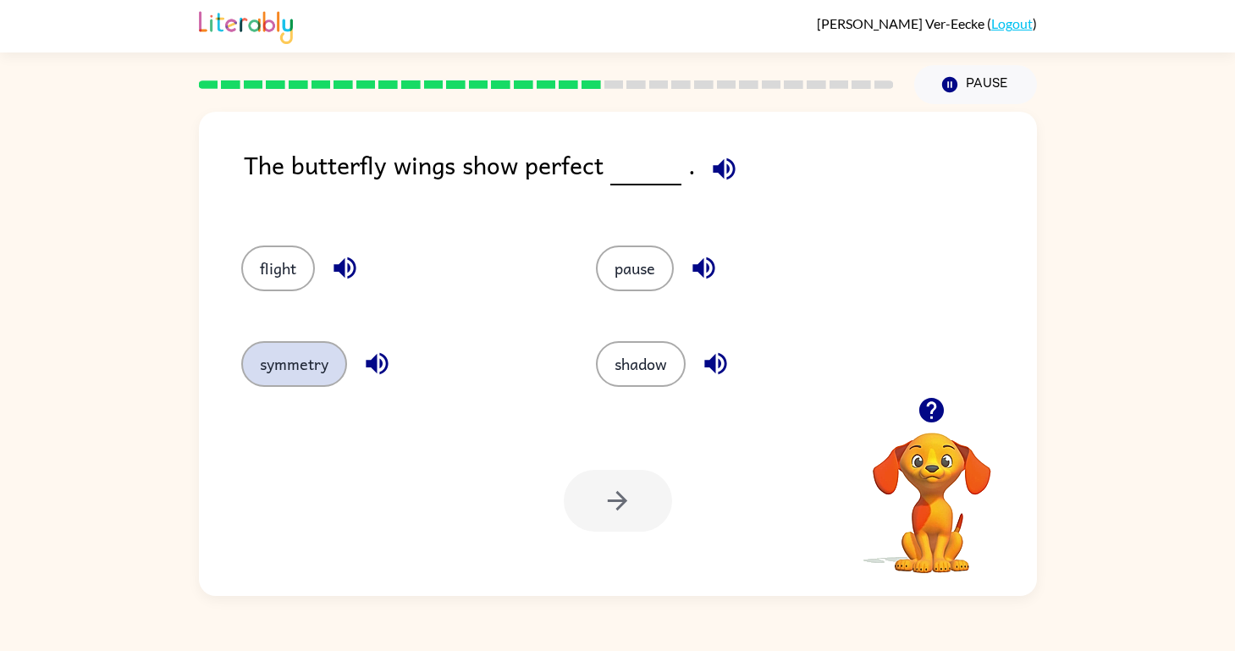
click at [323, 359] on button "symmetry" at bounding box center [294, 364] width 106 height 46
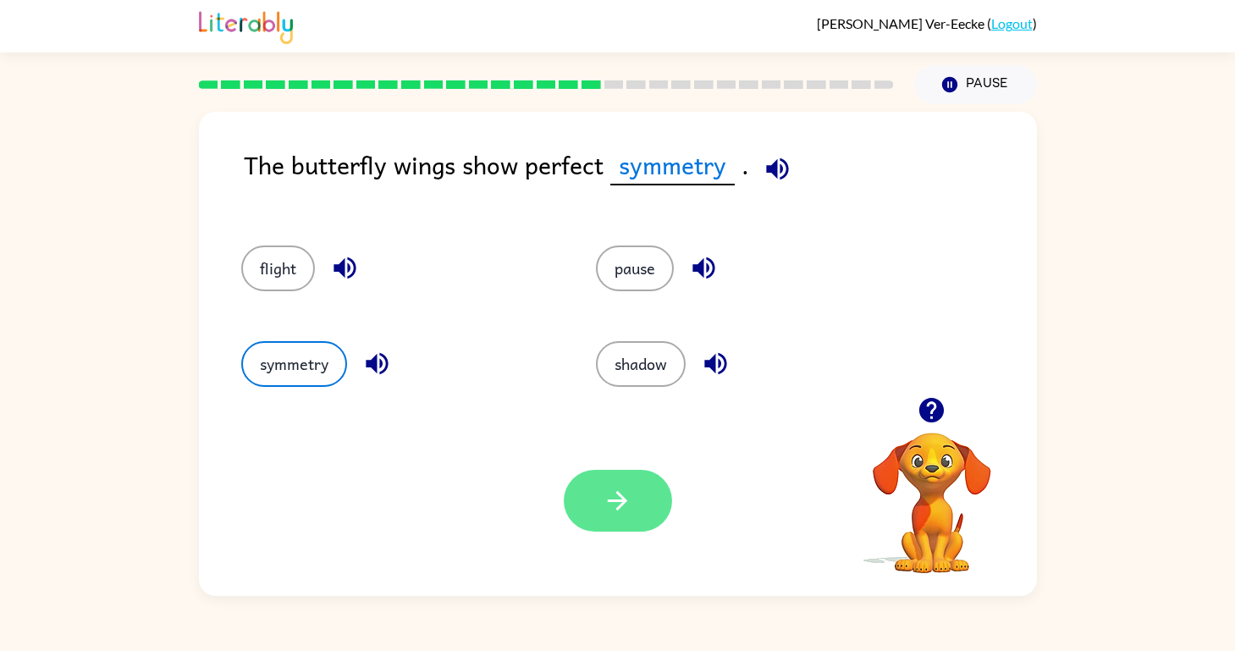
click at [619, 493] on icon "button" at bounding box center [617, 500] width 19 height 19
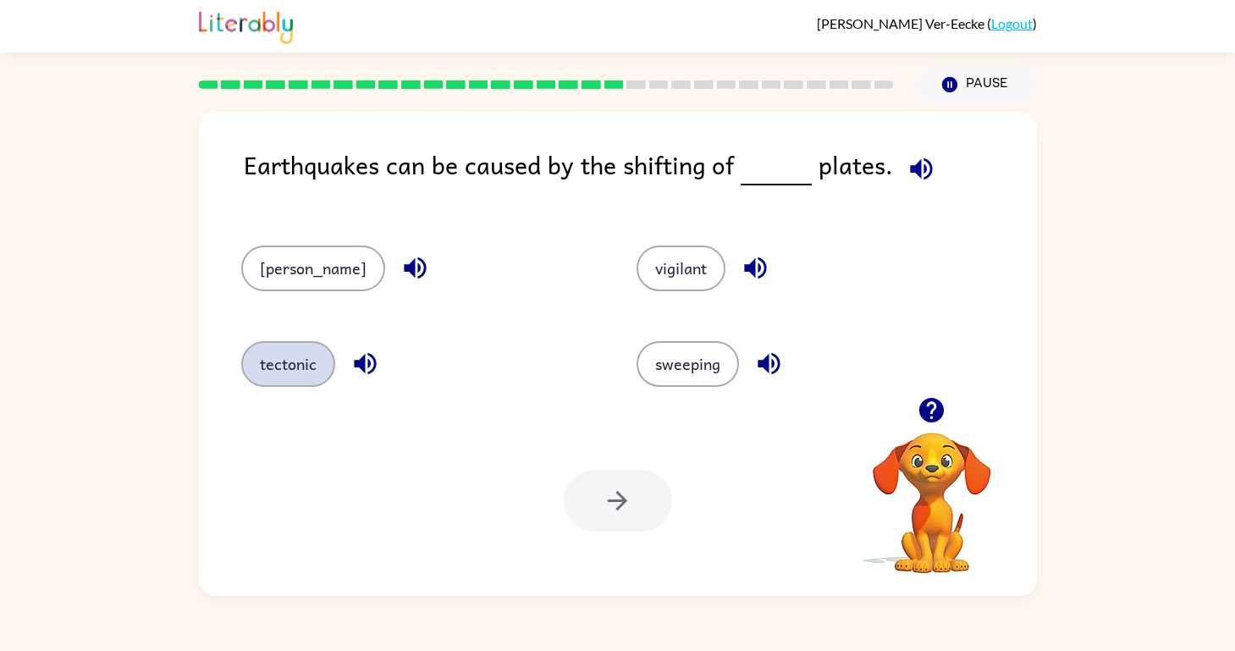
click at [270, 363] on button "tectonic" at bounding box center [288, 364] width 94 height 46
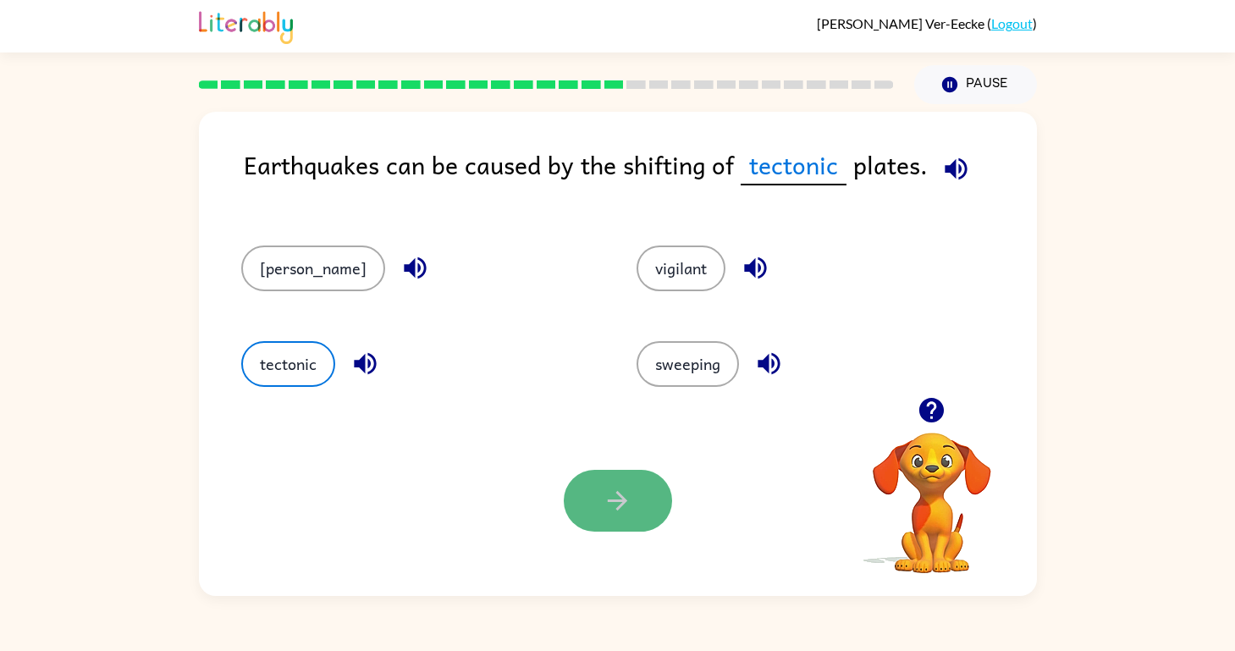
click at [602, 487] on icon "button" at bounding box center [617, 501] width 30 height 30
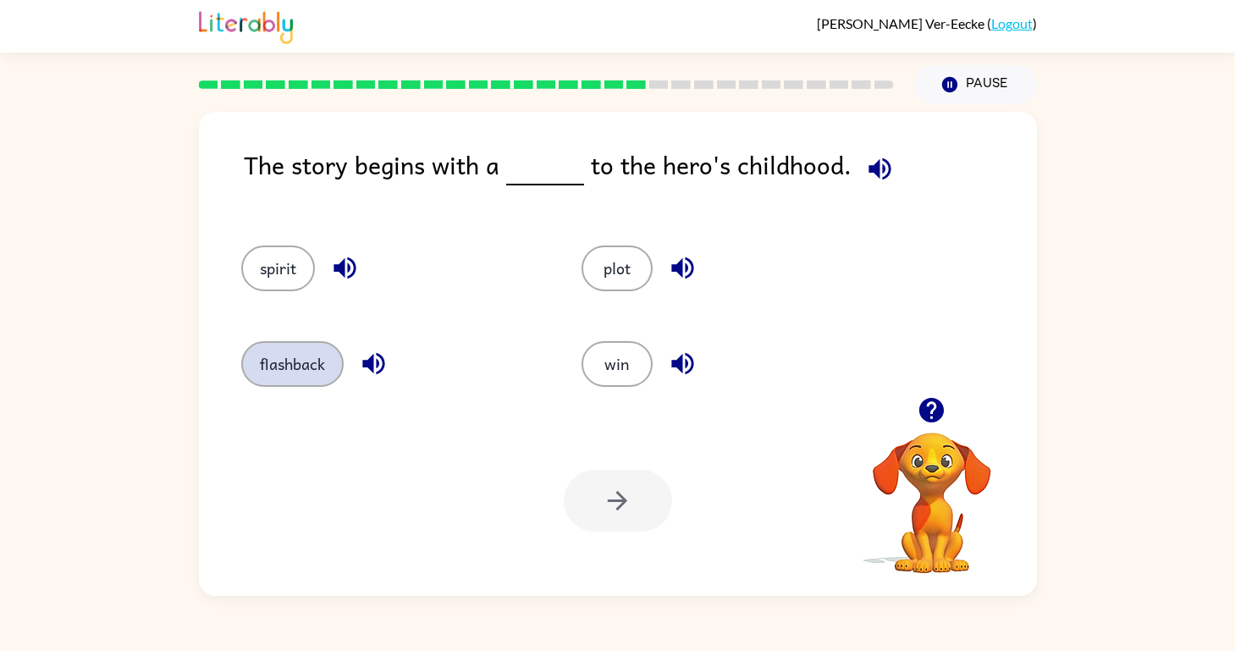
click at [294, 377] on button "flashback" at bounding box center [292, 364] width 102 height 46
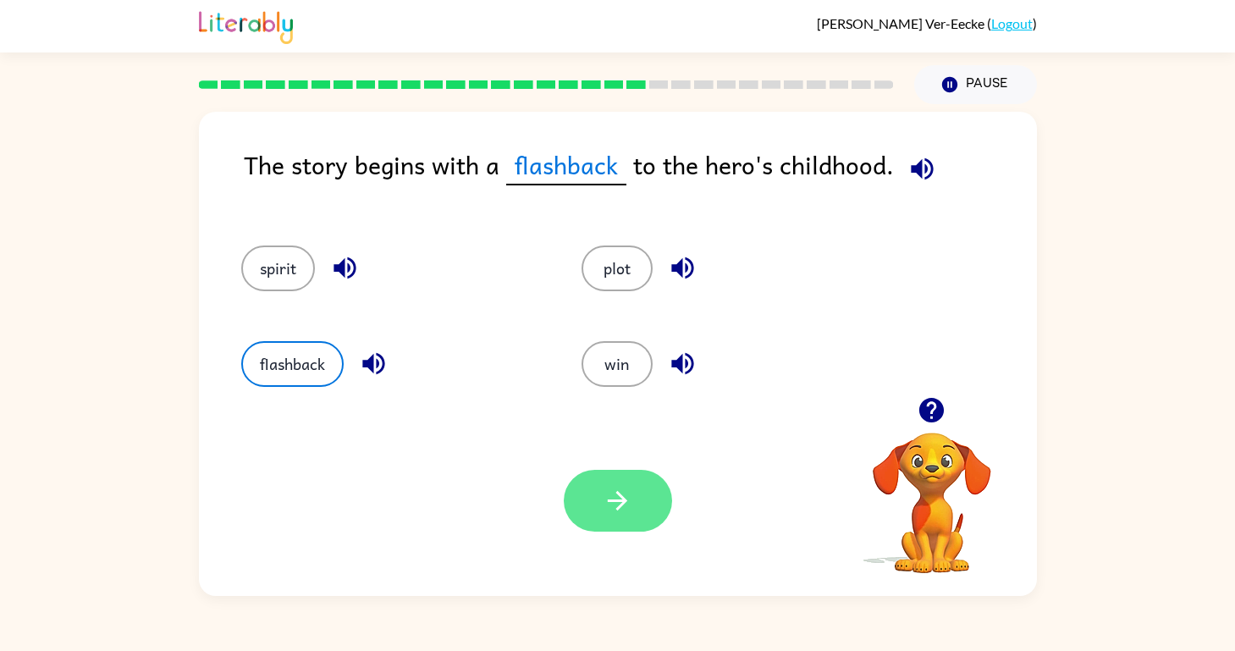
click at [628, 515] on button "button" at bounding box center [618, 501] width 108 height 62
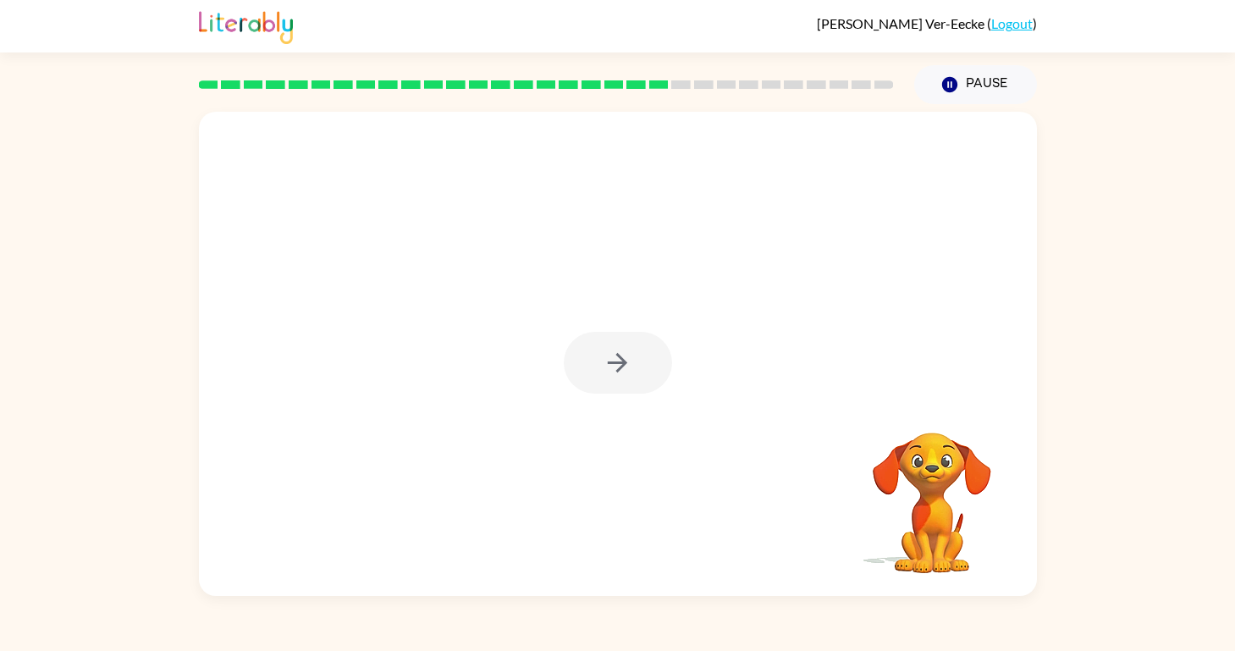
click at [592, 368] on div at bounding box center [618, 363] width 108 height 62
click at [593, 369] on button "button" at bounding box center [618, 363] width 108 height 62
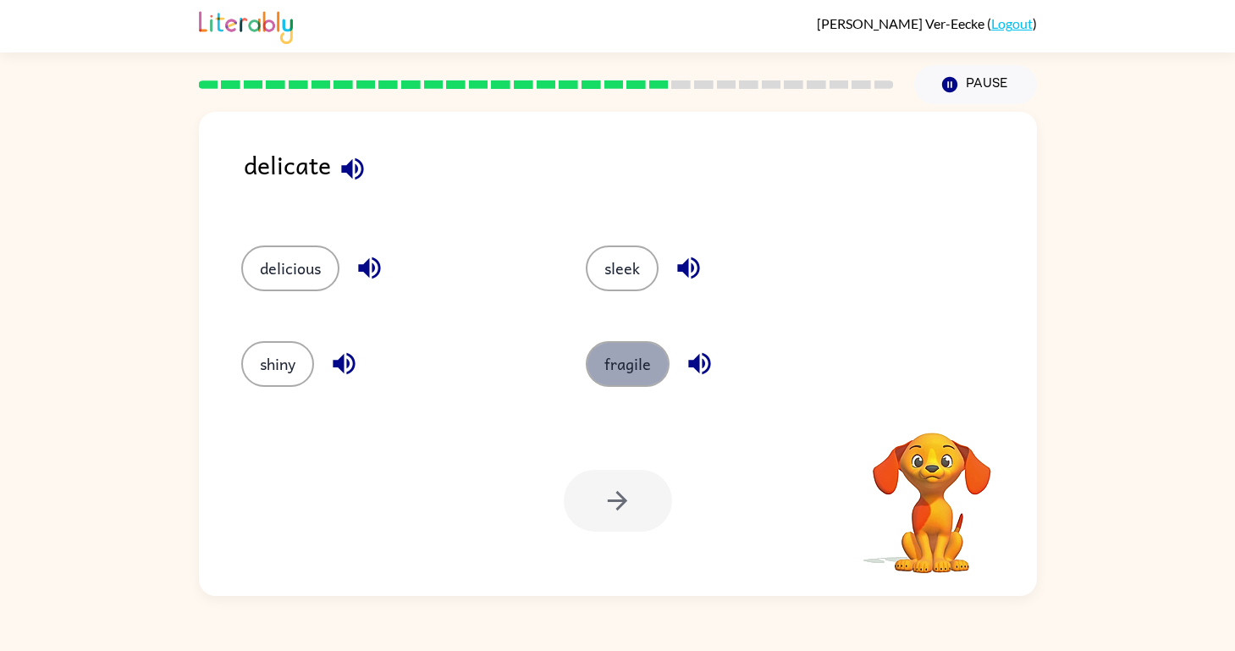
click at [629, 370] on button "fragile" at bounding box center [628, 364] width 84 height 46
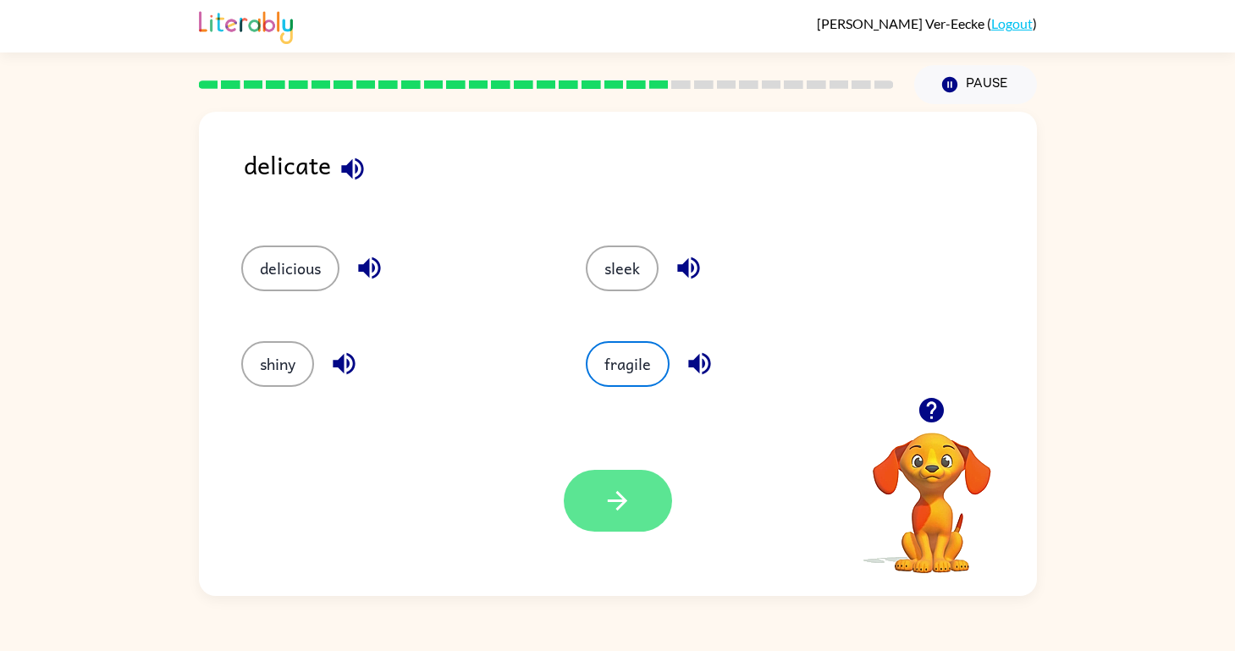
click at [611, 499] on icon "button" at bounding box center [617, 500] width 19 height 19
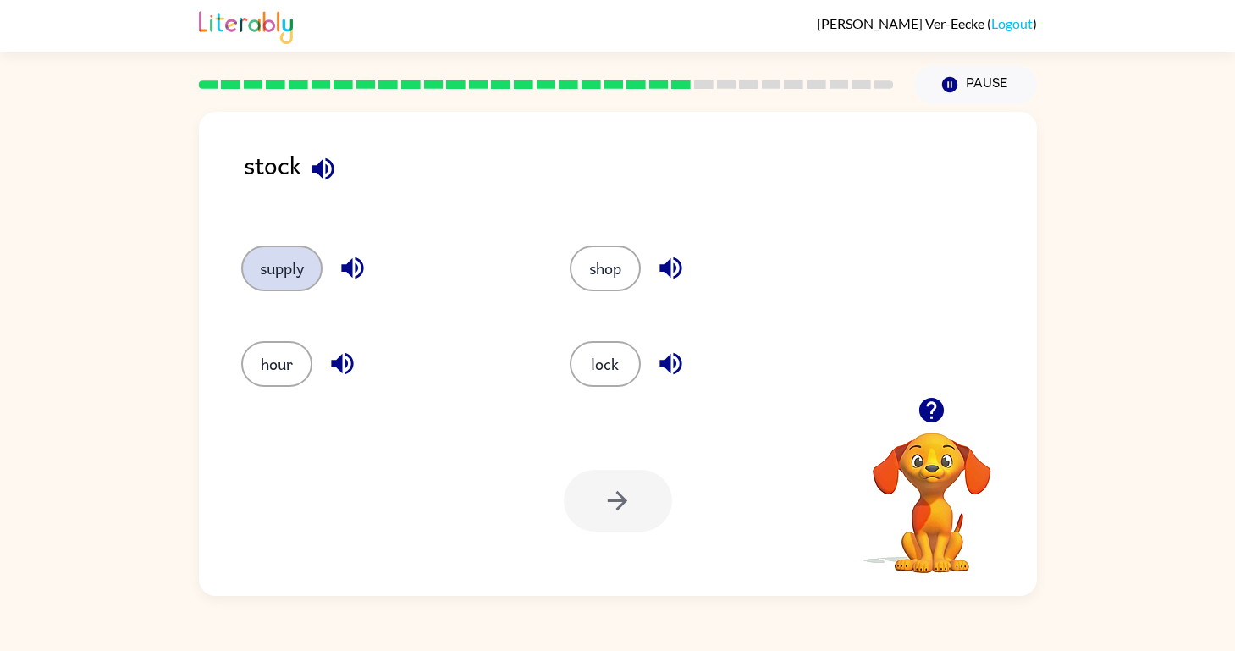
click at [286, 256] on button "supply" at bounding box center [281, 268] width 81 height 46
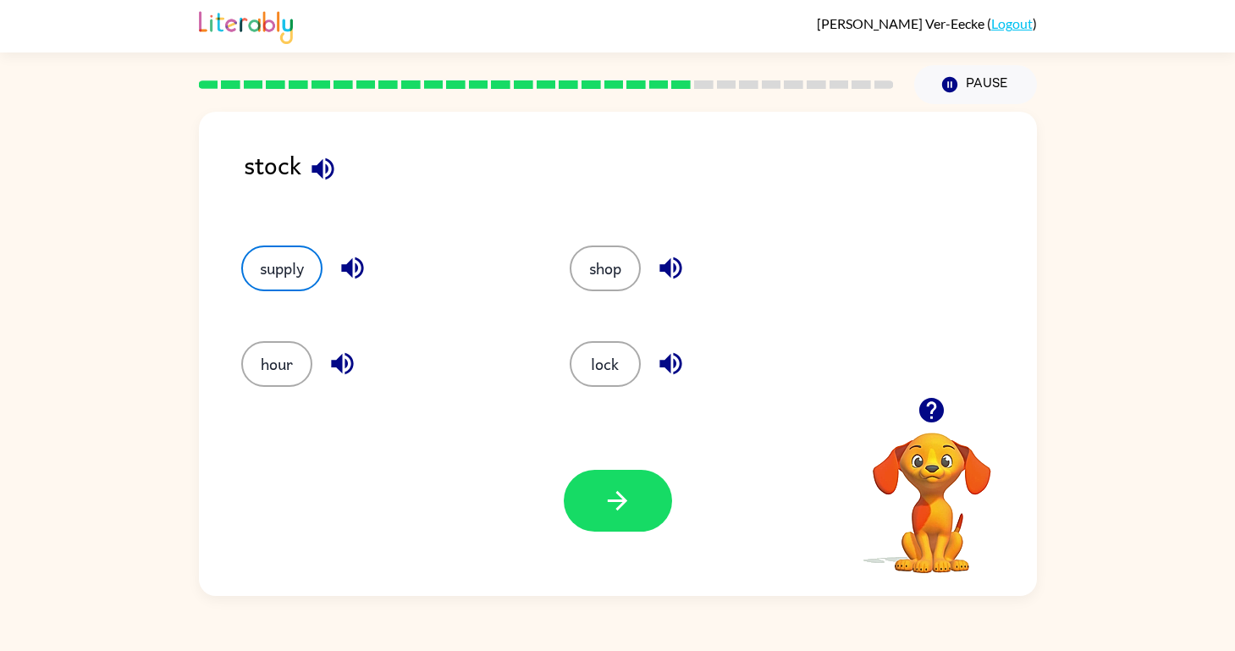
click at [571, 475] on div at bounding box center [618, 501] width 108 height 62
click at [587, 487] on button "button" at bounding box center [618, 501] width 108 height 62
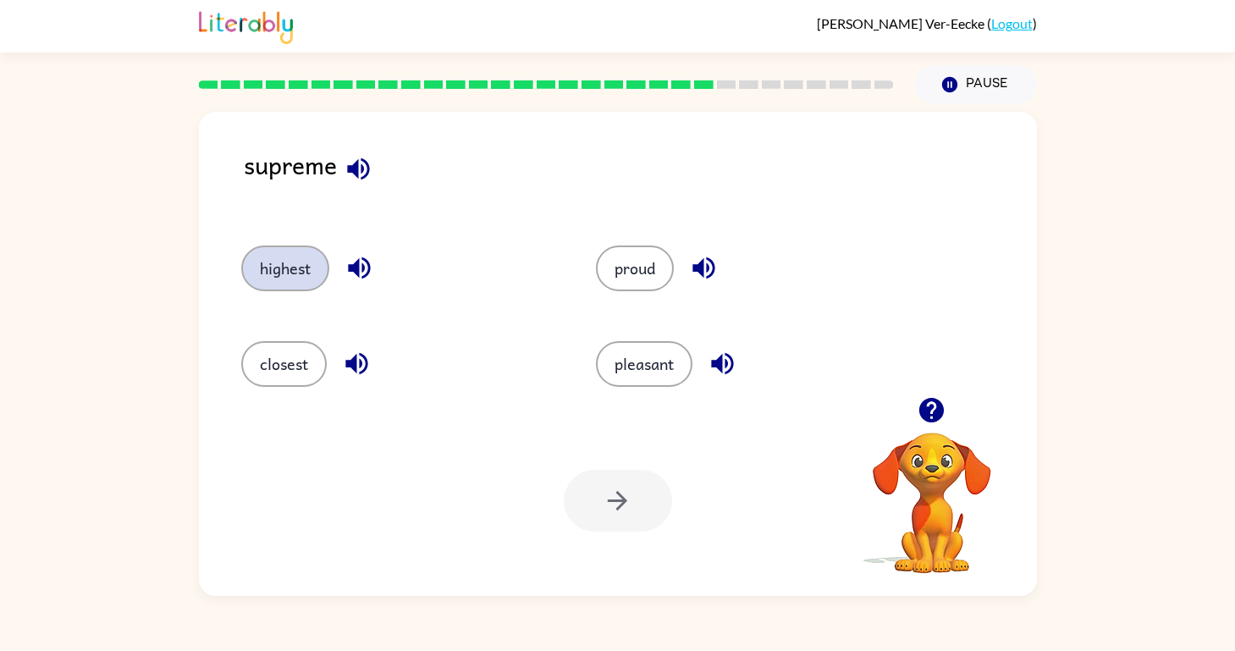
click at [258, 272] on button "highest" at bounding box center [285, 268] width 88 height 46
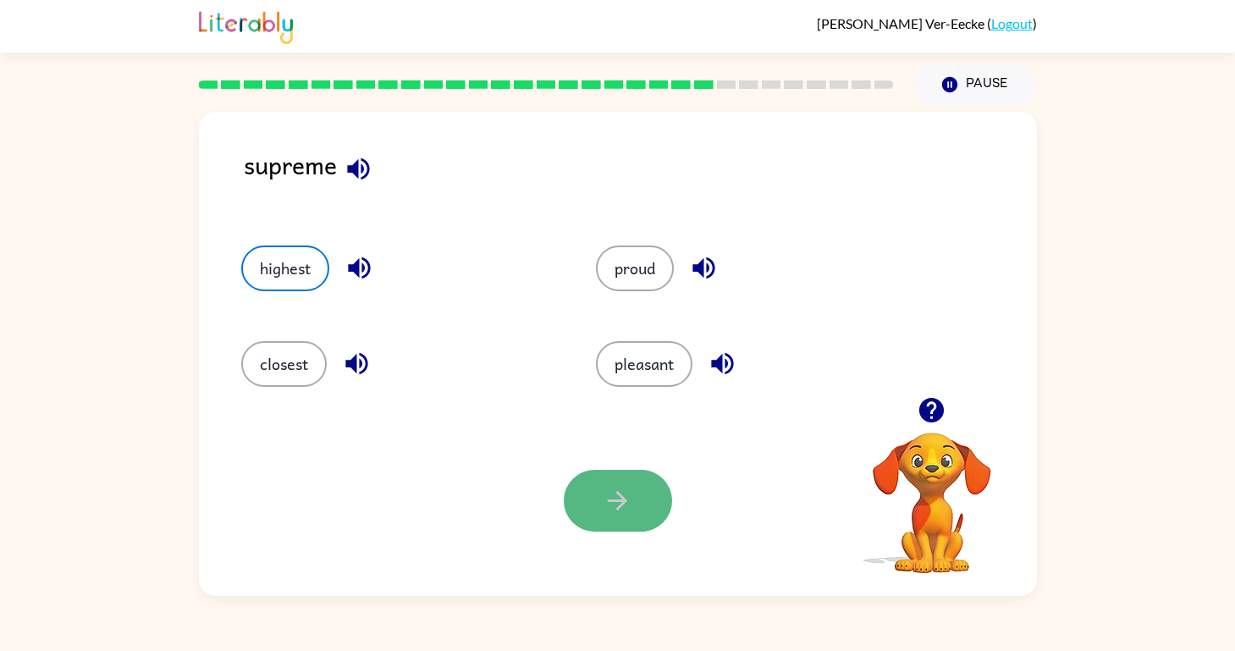
click at [637, 482] on button "button" at bounding box center [618, 501] width 108 height 62
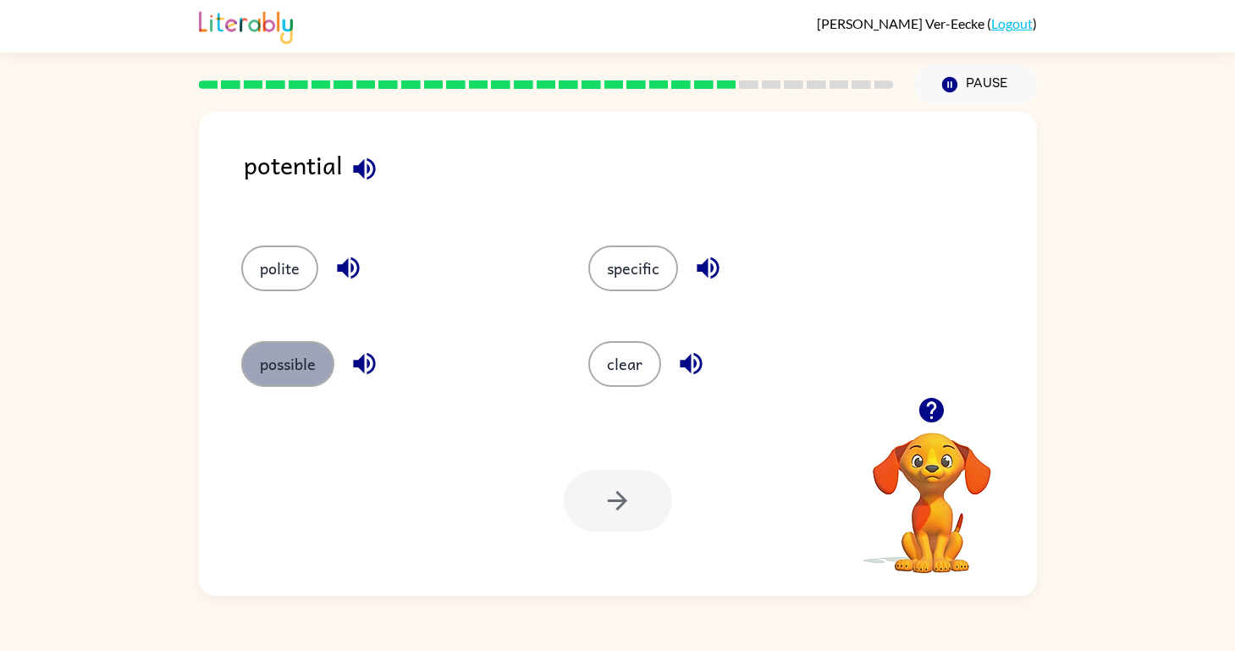
click at [279, 355] on button "possible" at bounding box center [287, 364] width 93 height 46
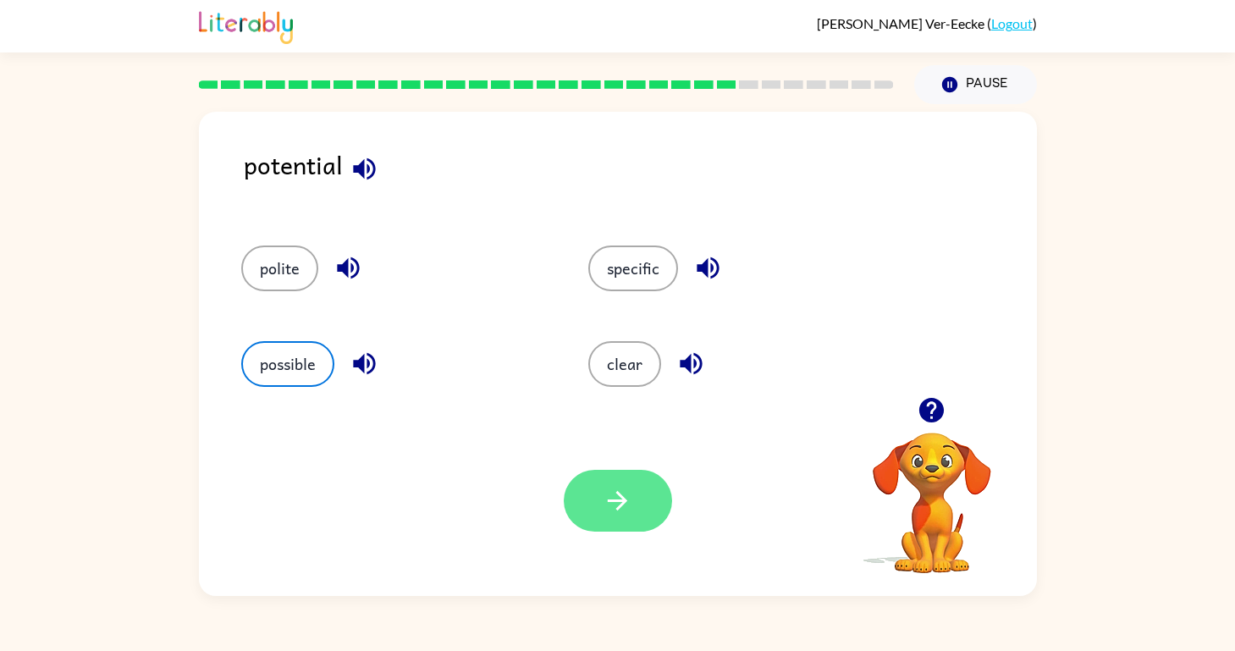
click at [613, 502] on icon "button" at bounding box center [617, 501] width 30 height 30
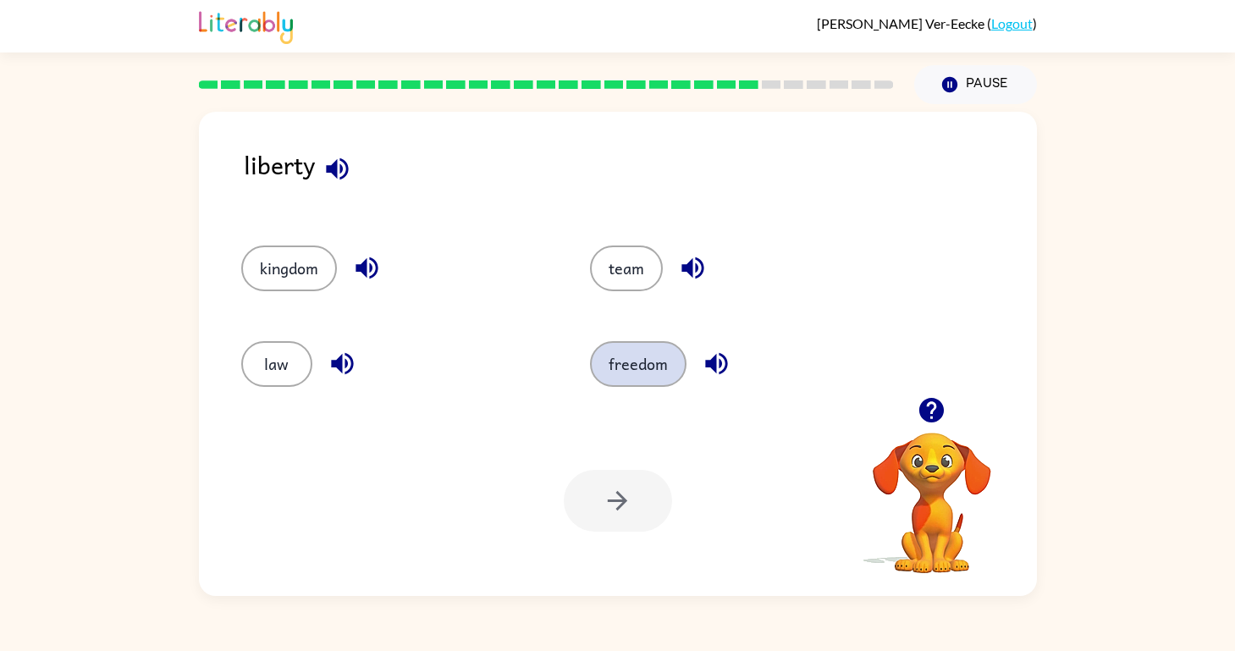
click at [643, 376] on button "freedom" at bounding box center [638, 364] width 96 height 46
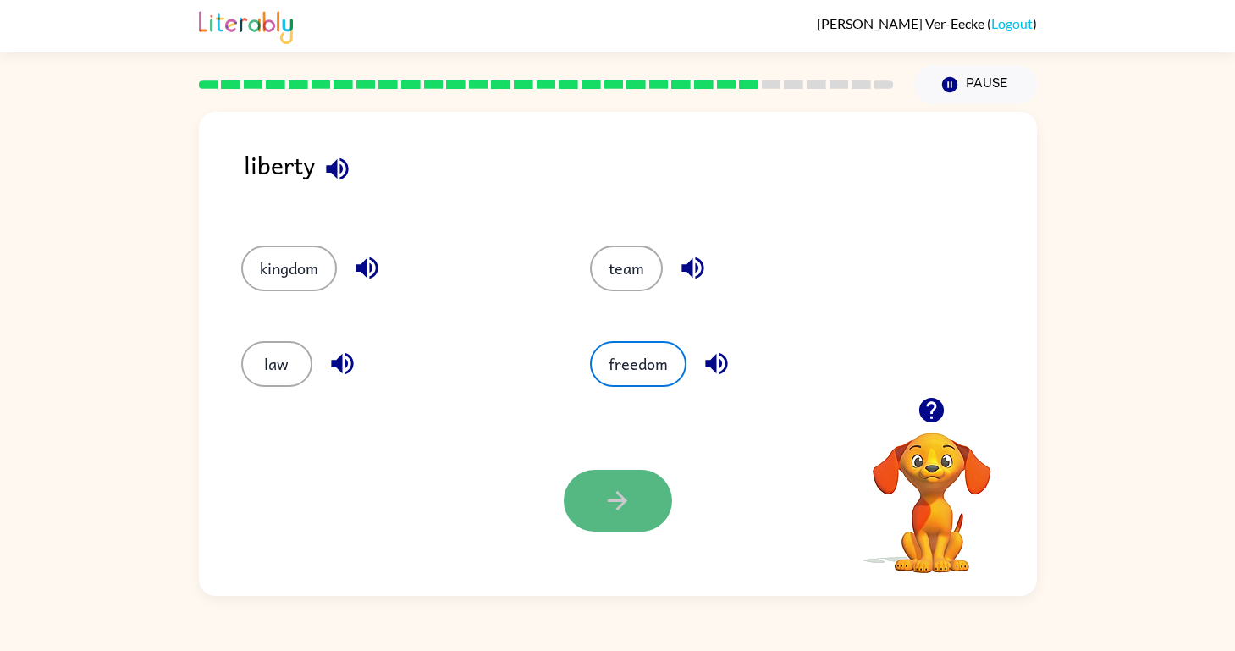
click at [613, 486] on icon "button" at bounding box center [617, 501] width 30 height 30
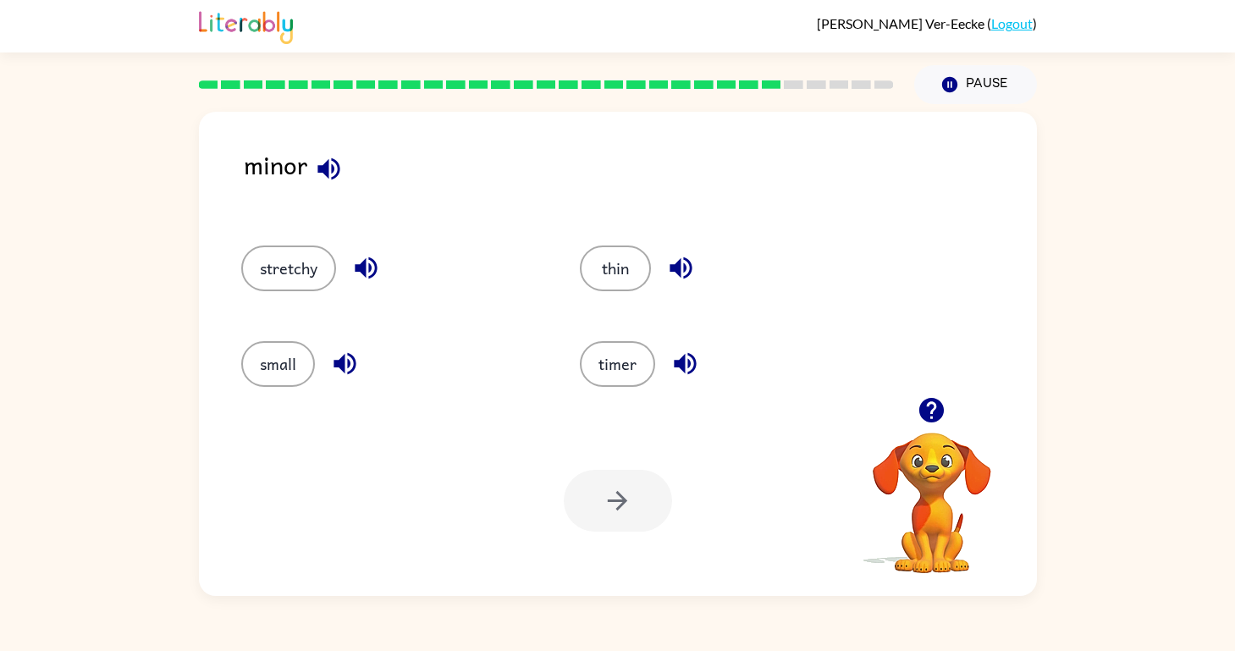
click at [314, 168] on icon "button" at bounding box center [329, 169] width 30 height 30
click at [349, 357] on icon "button" at bounding box center [345, 364] width 30 height 30
click at [272, 351] on button "small" at bounding box center [278, 364] width 74 height 46
click at [635, 495] on button "button" at bounding box center [618, 501] width 108 height 62
click at [339, 177] on icon "button" at bounding box center [337, 168] width 22 height 22
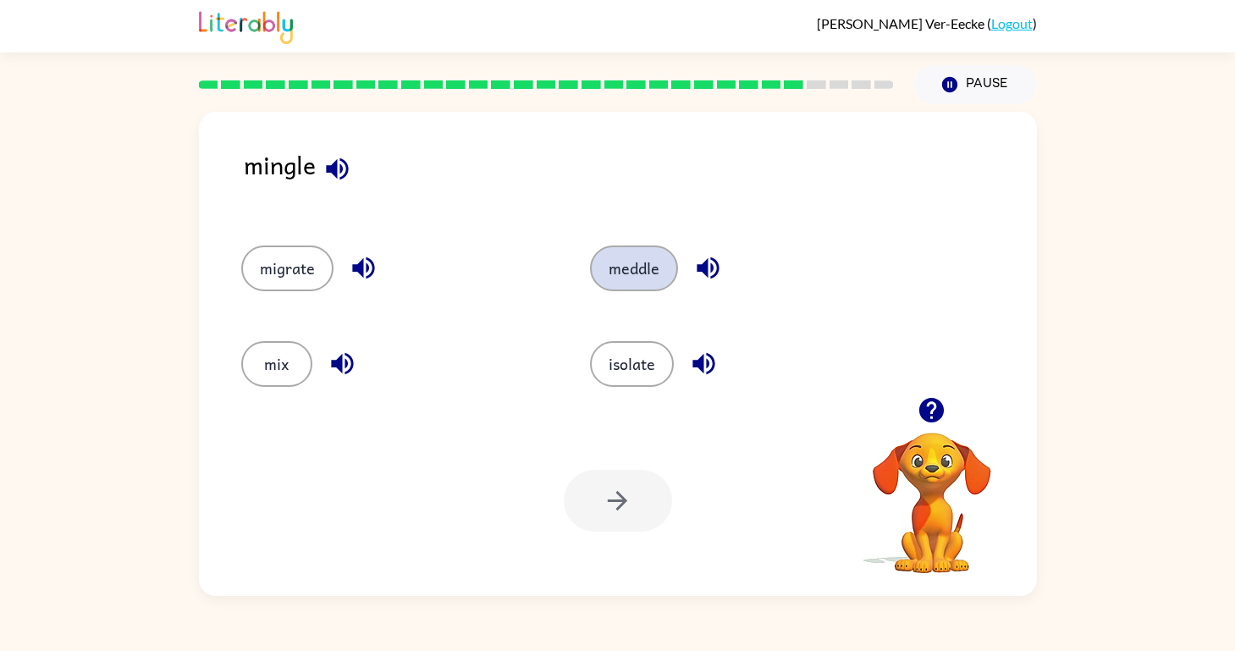
click at [627, 270] on button "meddle" at bounding box center [634, 268] width 88 height 46
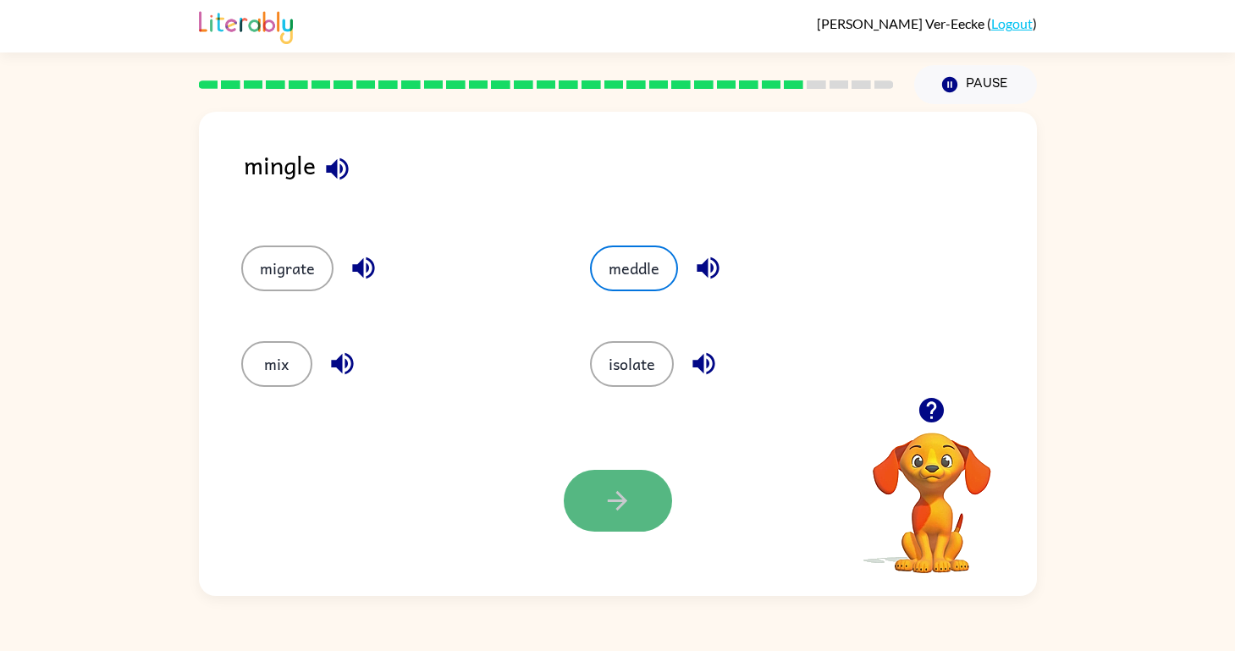
click at [601, 492] on button "button" at bounding box center [618, 501] width 108 height 62
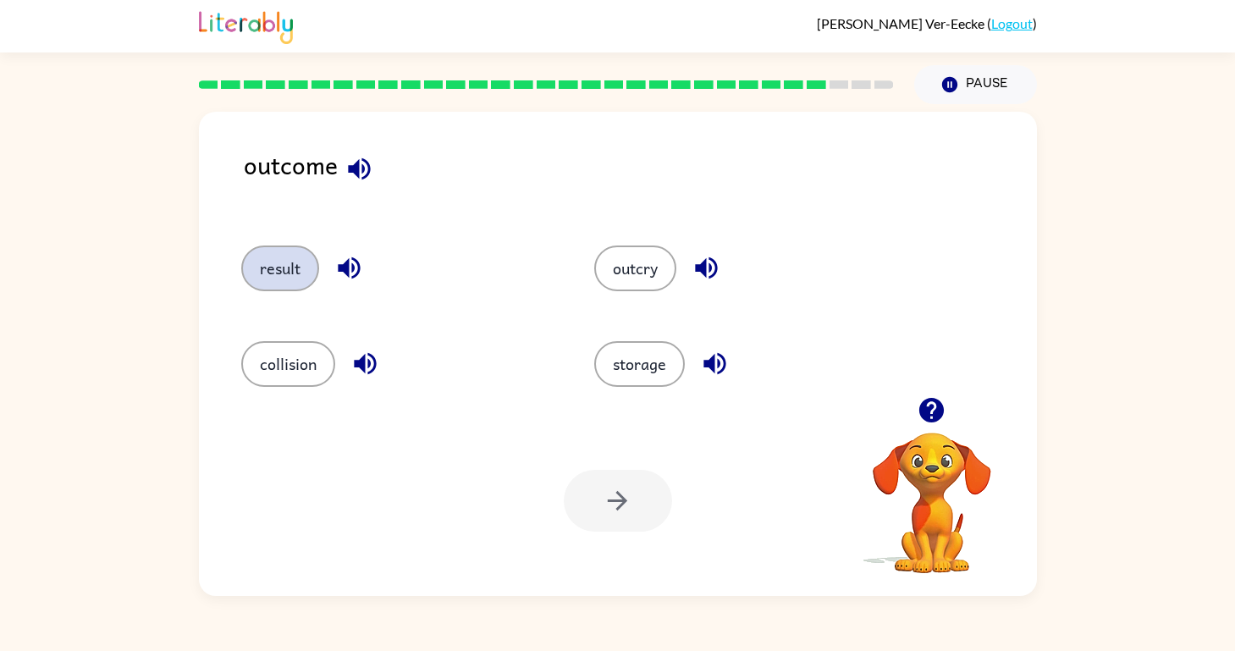
click at [270, 263] on button "result" at bounding box center [280, 268] width 78 height 46
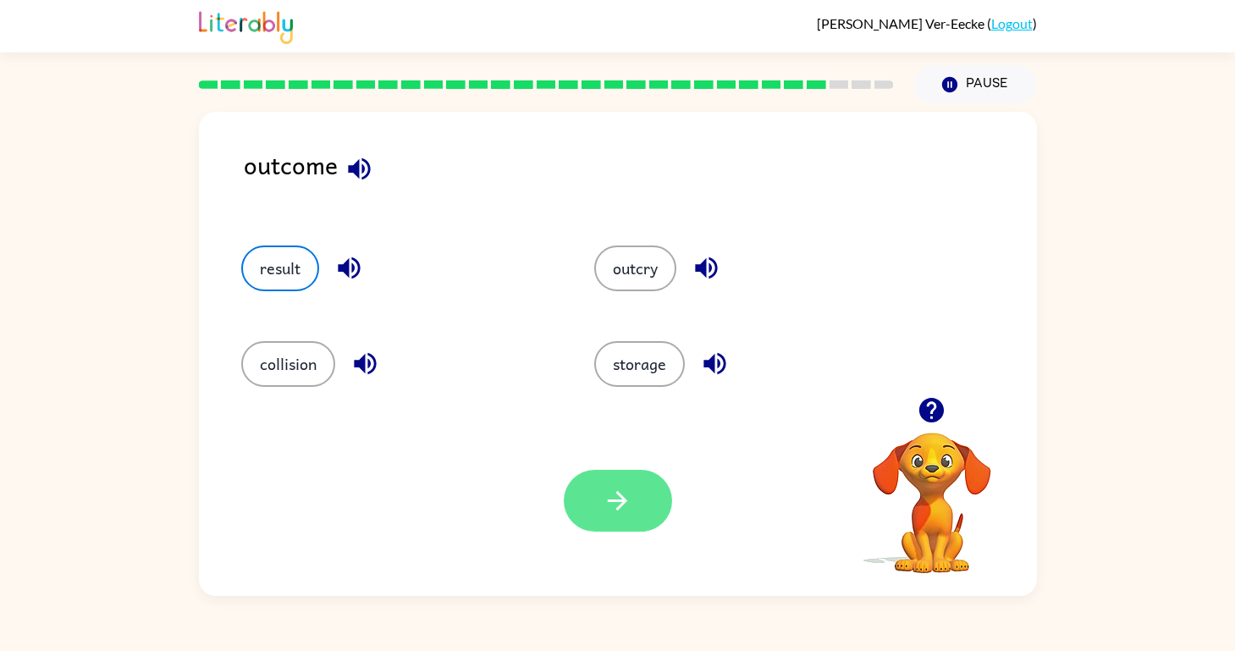
click at [631, 486] on icon "button" at bounding box center [617, 501] width 30 height 30
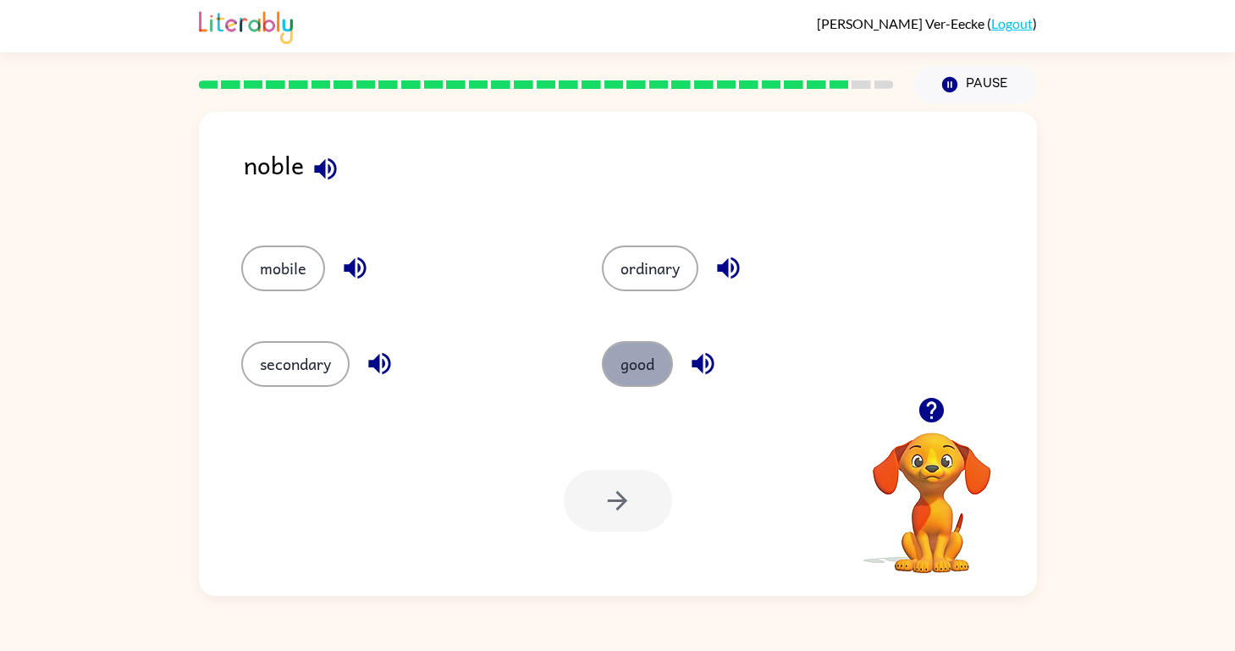
click at [634, 351] on button "good" at bounding box center [637, 364] width 71 height 46
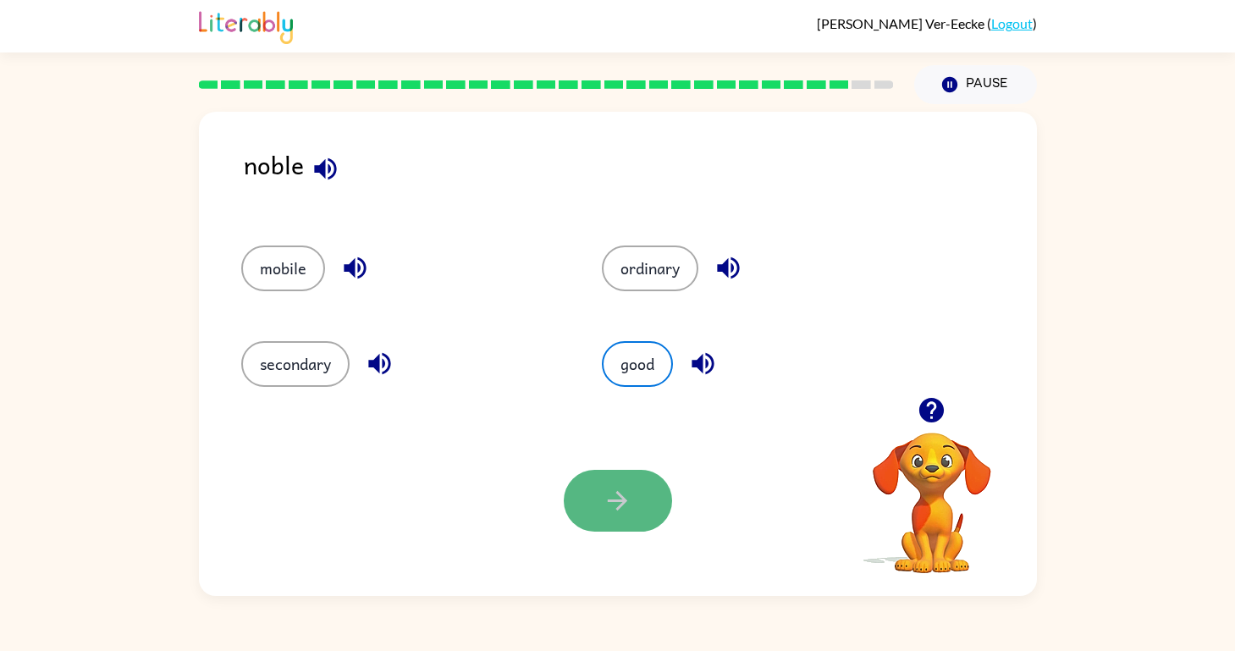
click at [650, 515] on button "button" at bounding box center [618, 501] width 108 height 62
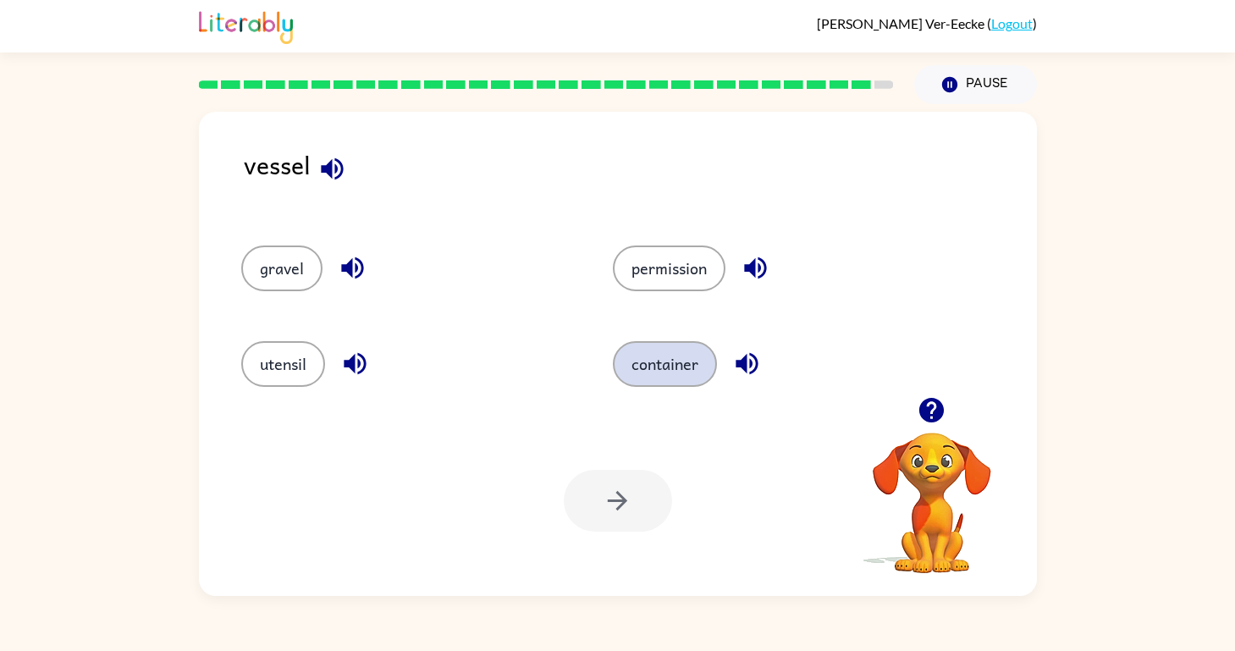
click at [674, 355] on button "container" at bounding box center [665, 364] width 104 height 46
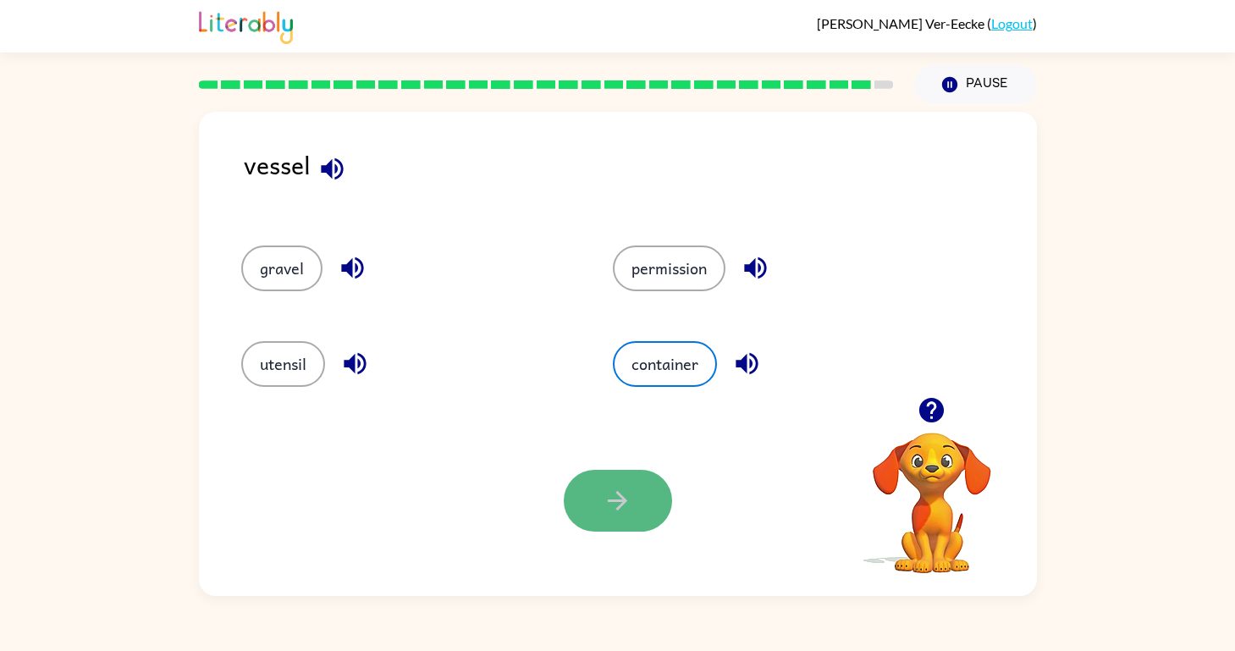
click at [616, 528] on button "button" at bounding box center [618, 501] width 108 height 62
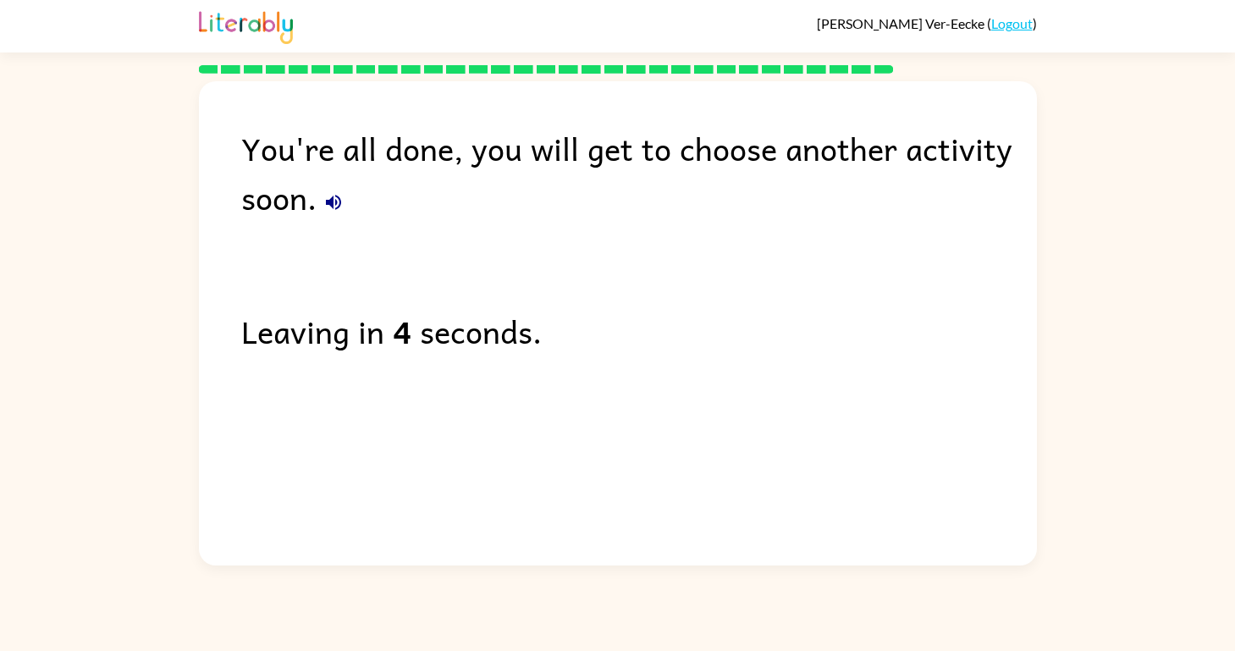
click at [599, 465] on div "You're all done, you will get to choose another activity soon. Leaving in 4 sec…" at bounding box center [618, 319] width 838 height 476
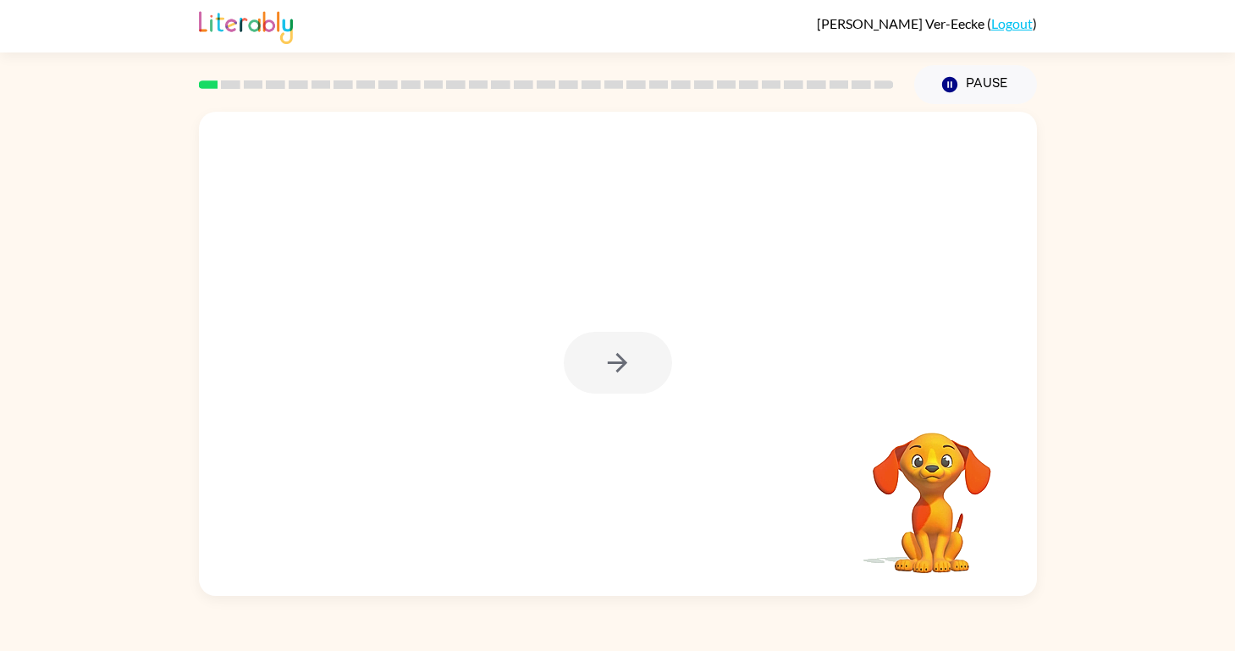
click at [619, 365] on div at bounding box center [618, 363] width 108 height 62
click at [619, 365] on icon "button" at bounding box center [617, 363] width 30 height 30
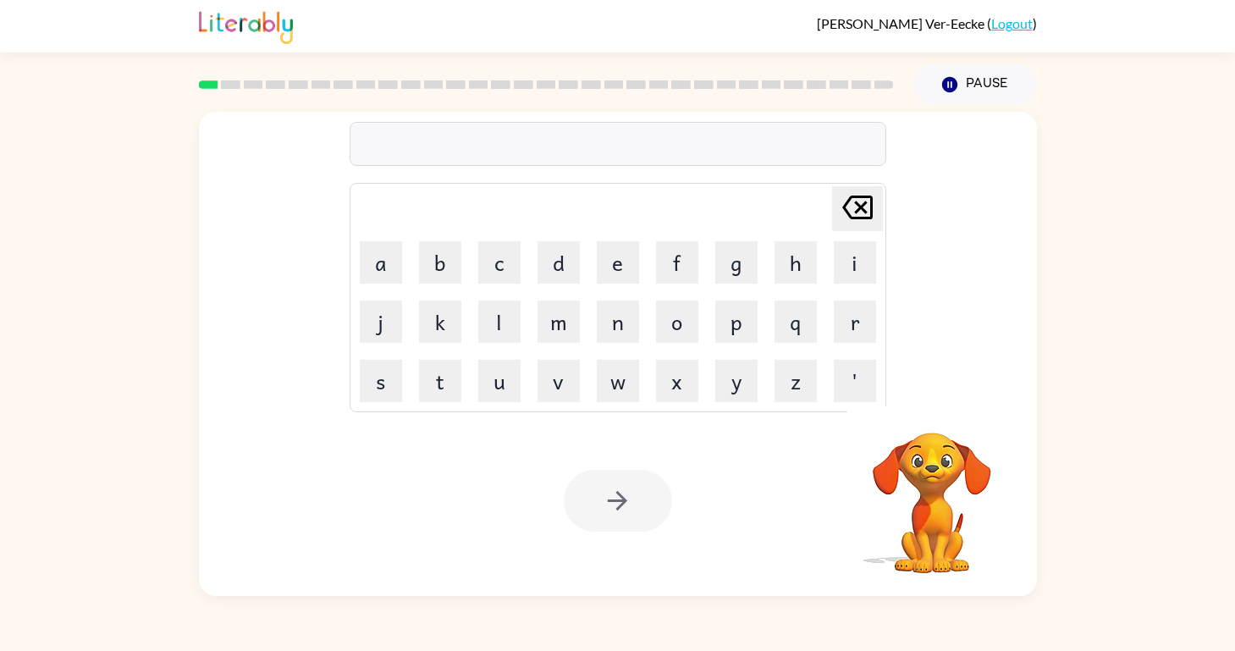
click at [646, 148] on div at bounding box center [617, 144] width 536 height 44
click at [528, 122] on div at bounding box center [617, 144] width 536 height 44
click at [554, 143] on div at bounding box center [617, 144] width 536 height 44
click at [553, 146] on div at bounding box center [617, 144] width 536 height 44
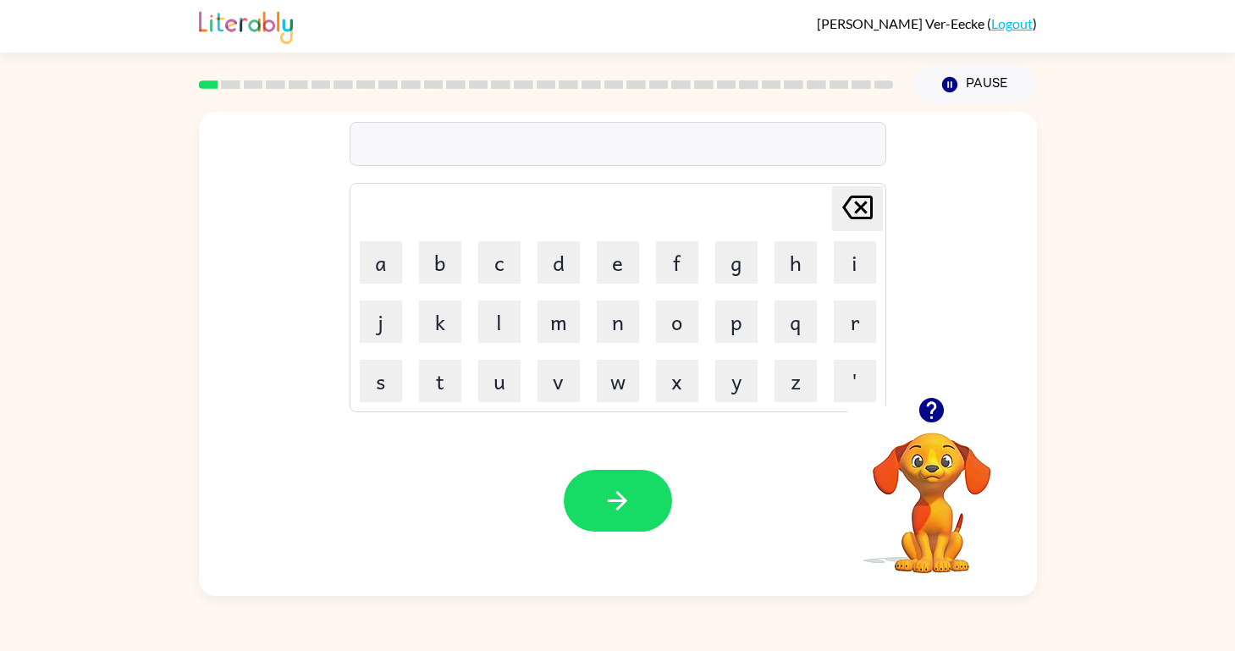
click at [402, 136] on div at bounding box center [617, 144] width 536 height 44
click at [664, 135] on div at bounding box center [617, 144] width 536 height 44
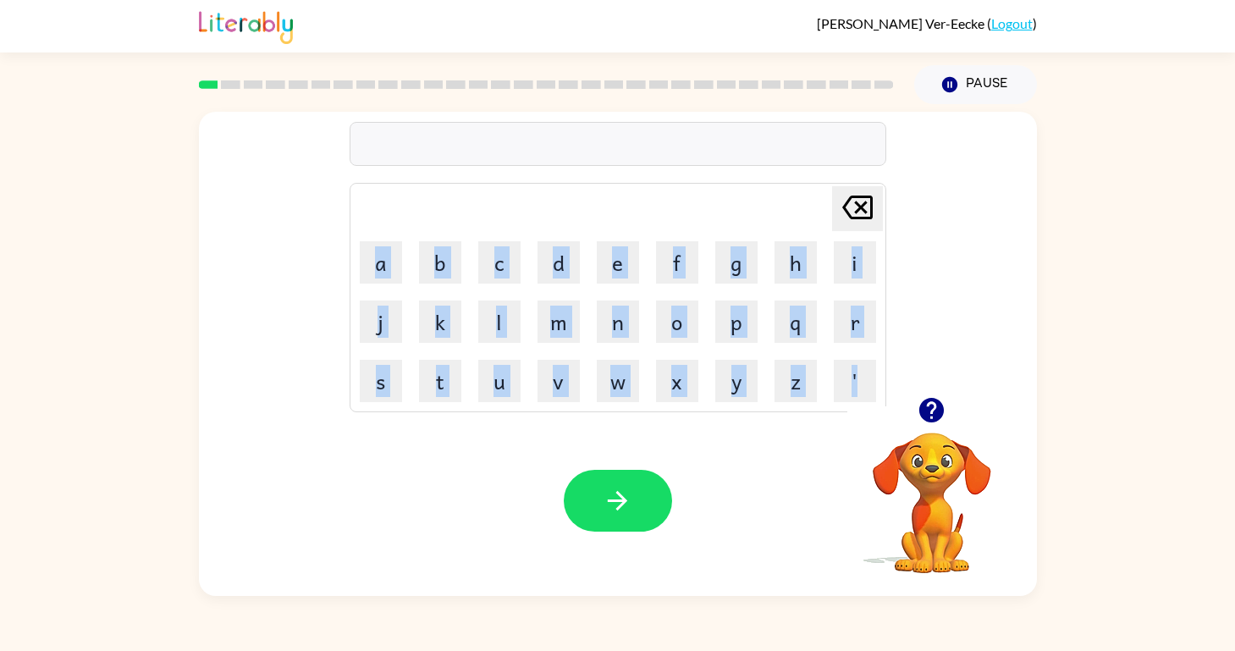
click at [664, 135] on div at bounding box center [617, 144] width 536 height 44
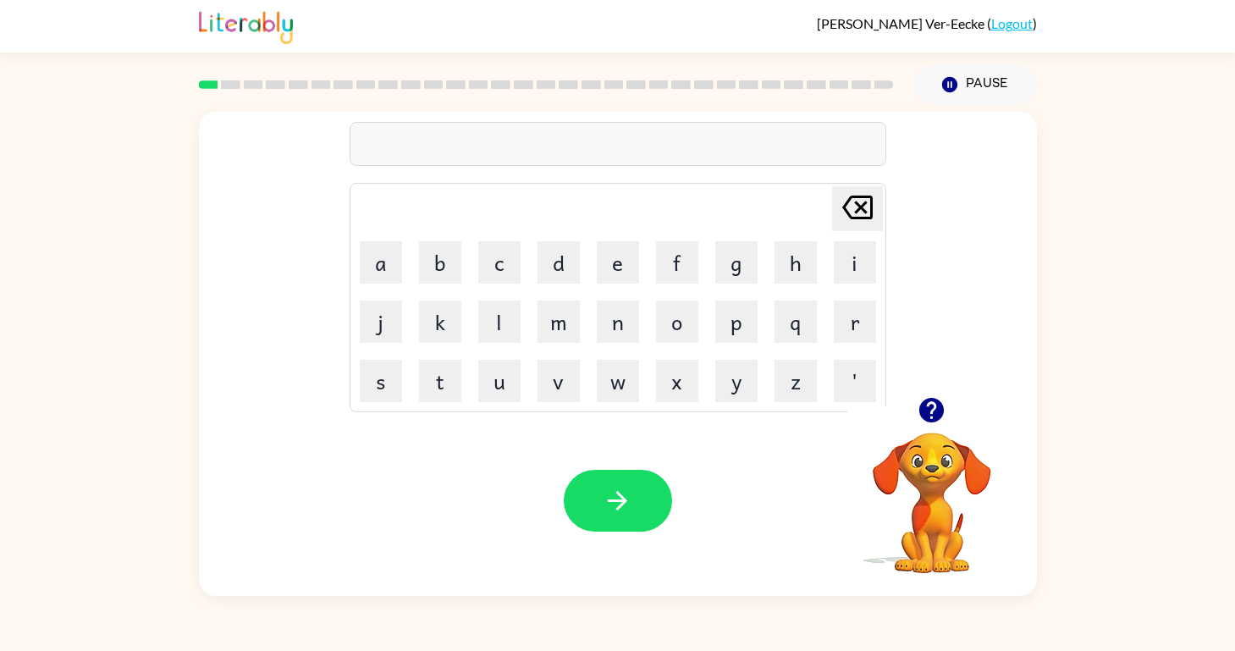
click at [551, 127] on div at bounding box center [617, 144] width 536 height 44
click at [617, 483] on button "button" at bounding box center [618, 501] width 108 height 62
click at [945, 471] on video "Your browser must support playing .mp4 files to use Literably. Please try using…" at bounding box center [931, 490] width 169 height 169
click at [931, 410] on icon "button" at bounding box center [931, 410] width 30 height 30
click at [921, 397] on icon "button" at bounding box center [931, 410] width 30 height 30
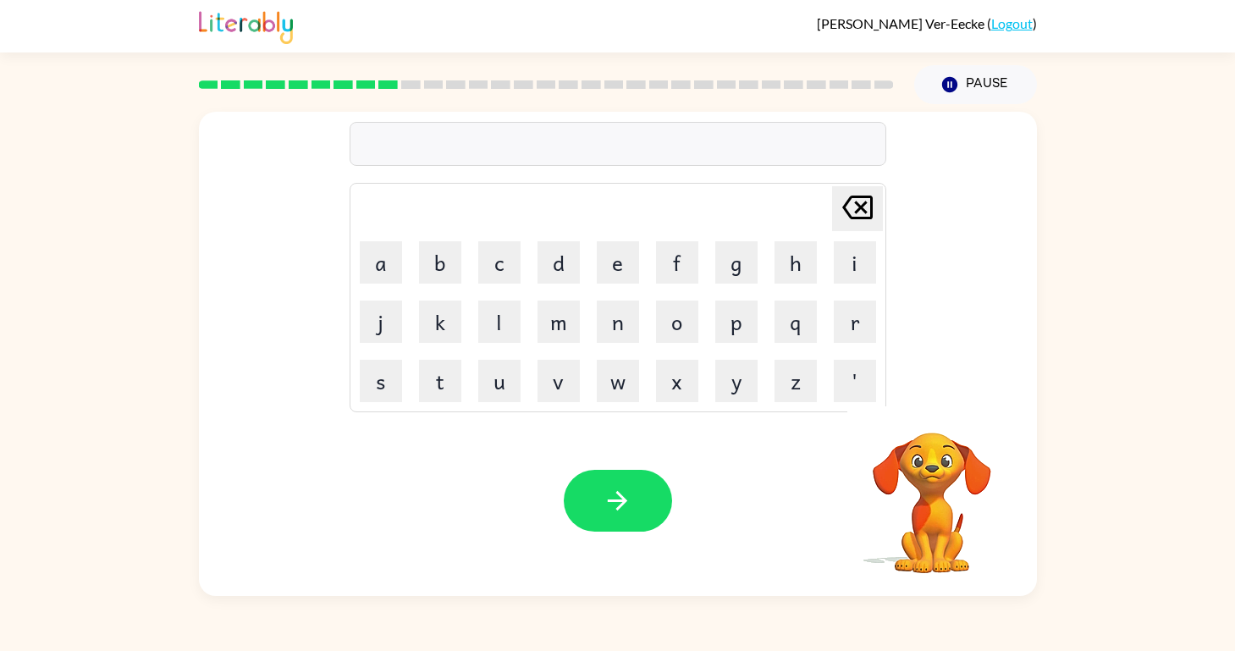
click at [619, 143] on div at bounding box center [617, 144] width 536 height 44
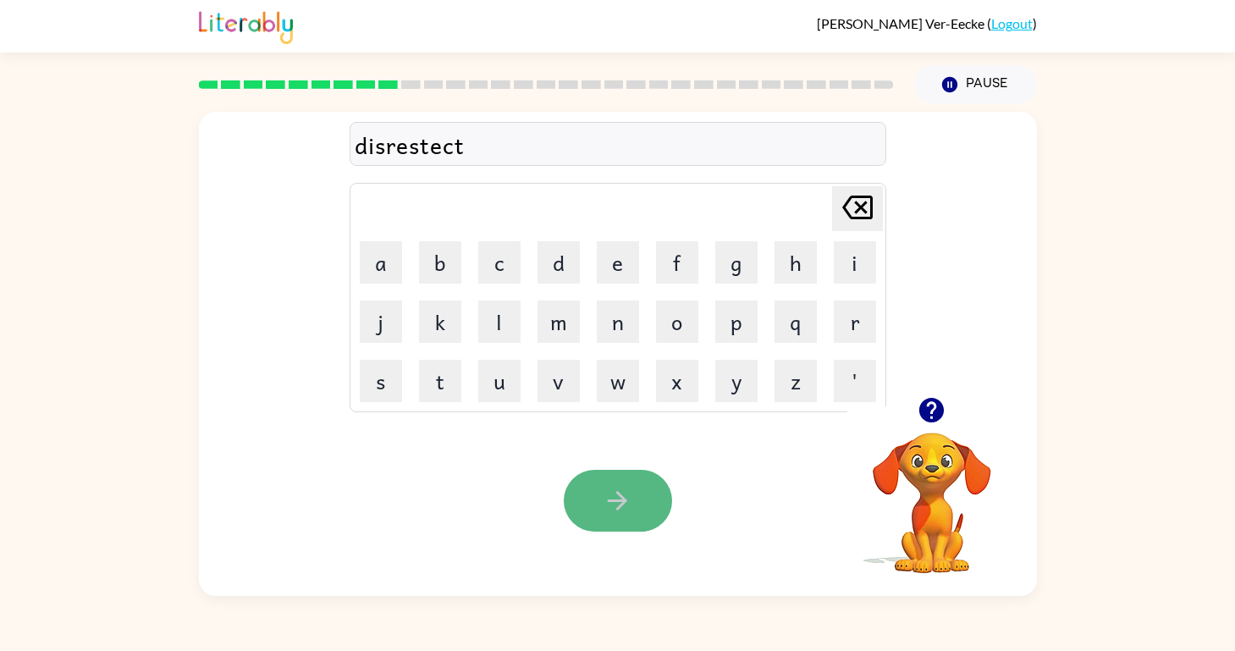
click at [582, 521] on button "button" at bounding box center [618, 501] width 108 height 62
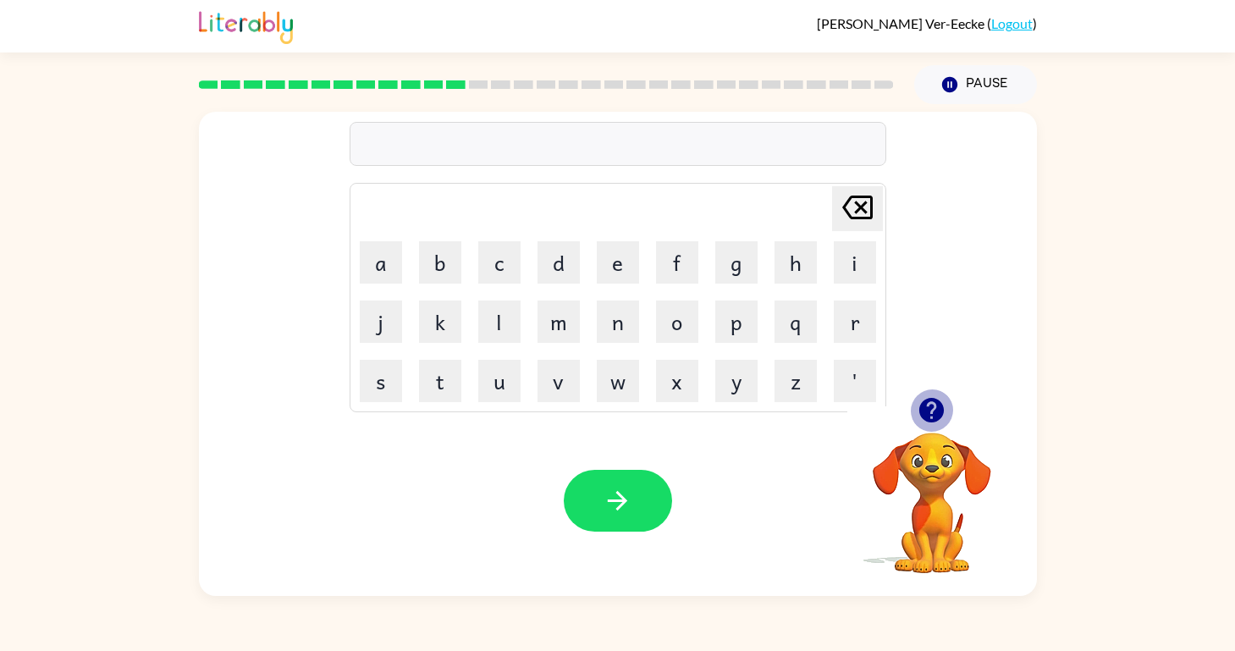
click at [929, 397] on icon "button" at bounding box center [931, 410] width 30 height 30
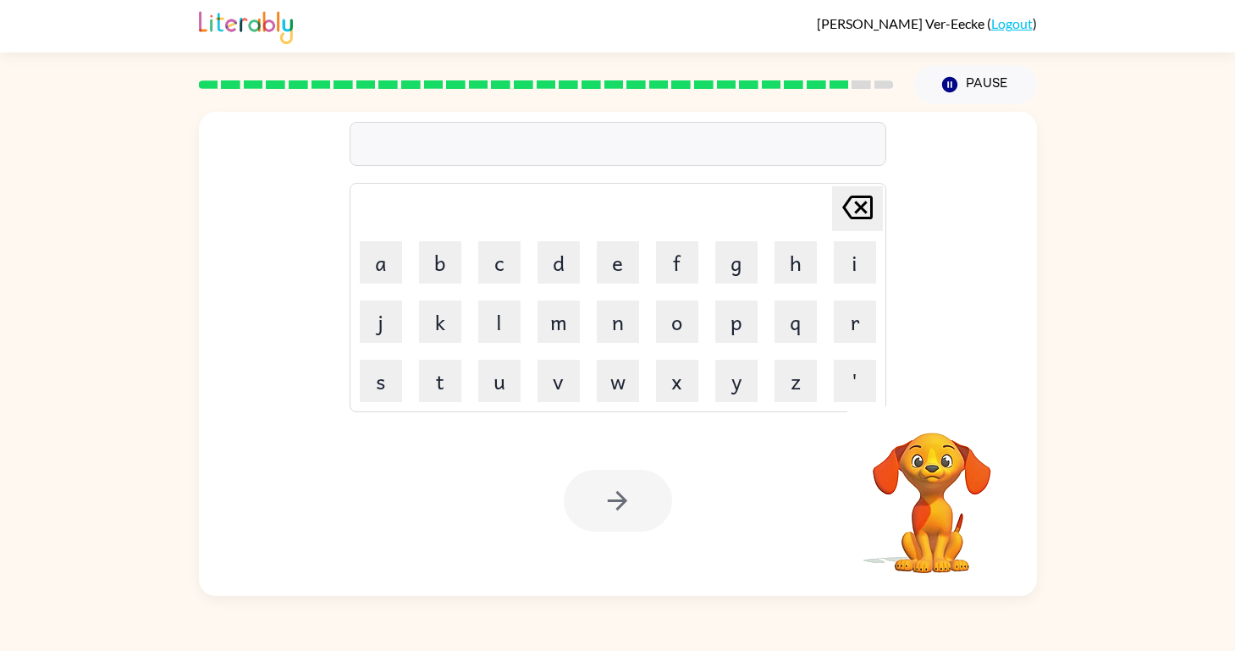
click at [932, 437] on video "Your browser must support playing .mp4 files to use Literably. Please try using…" at bounding box center [931, 490] width 169 height 169
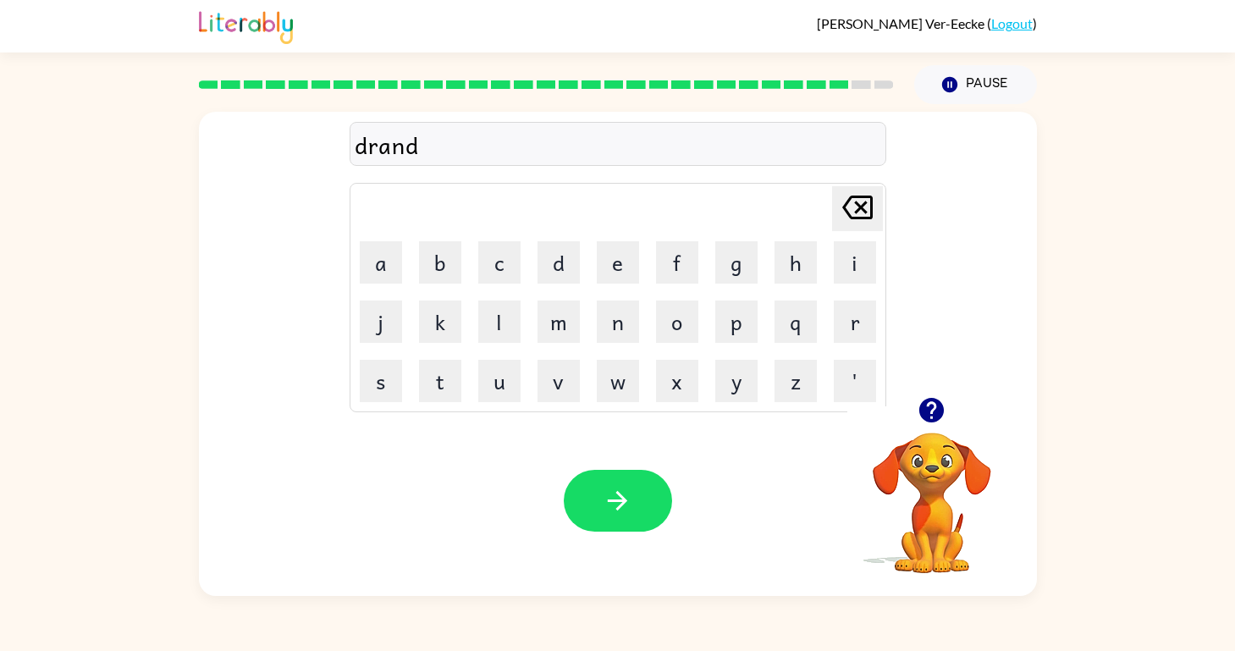
click at [366, 141] on div "drand" at bounding box center [618, 145] width 526 height 36
